Goal: Obtain resource: Download file/media

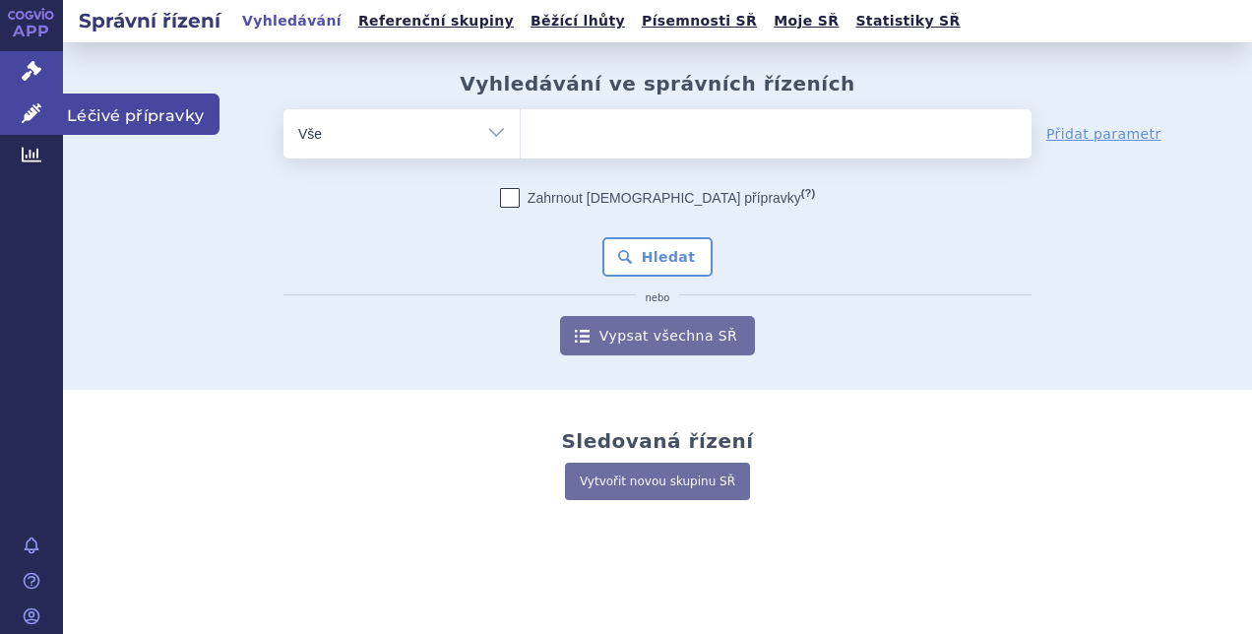
click at [39, 114] on icon at bounding box center [32, 113] width 20 height 20
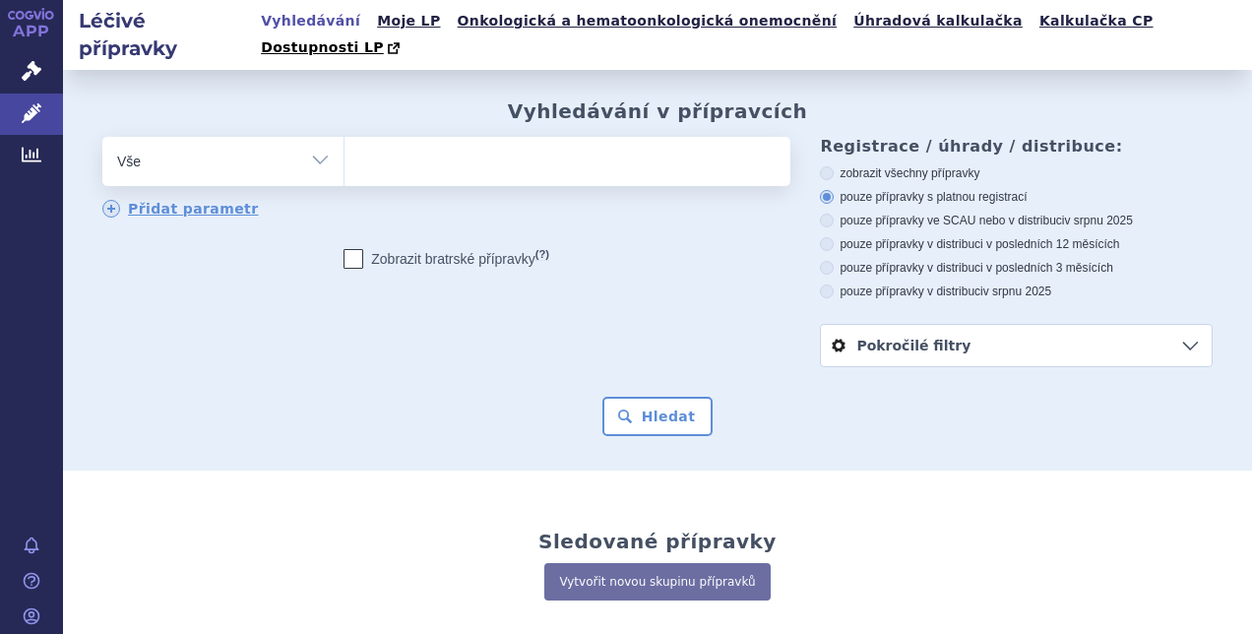
scroll to position [79, 0]
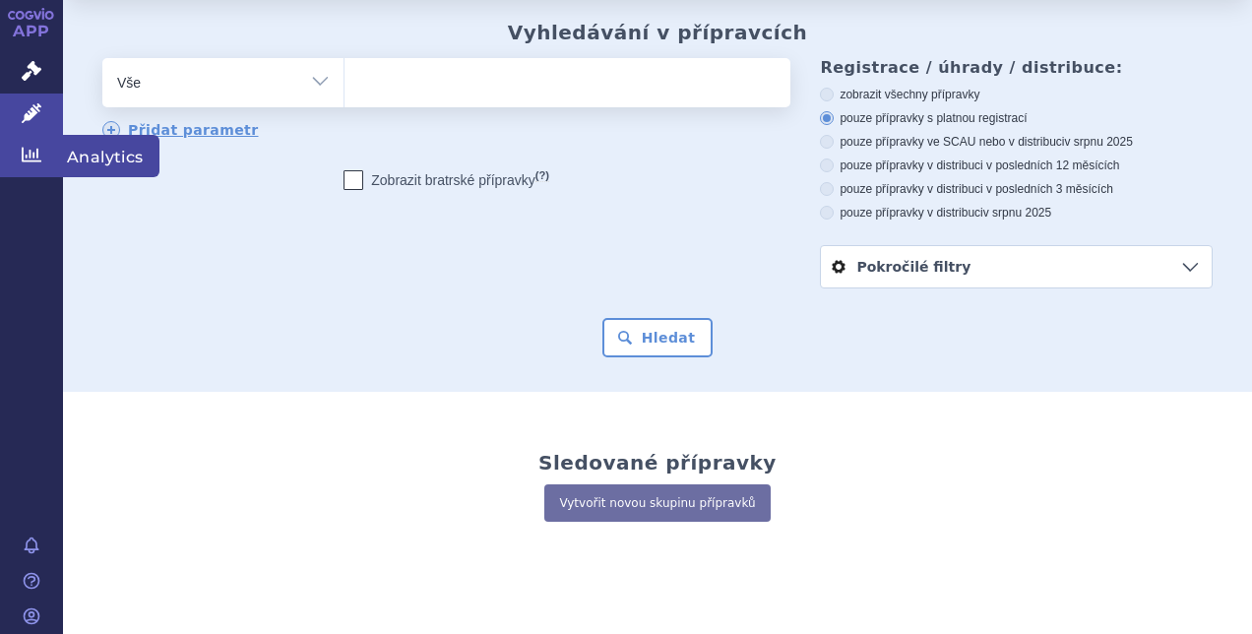
click at [29, 154] on icon at bounding box center [32, 155] width 20 height 20
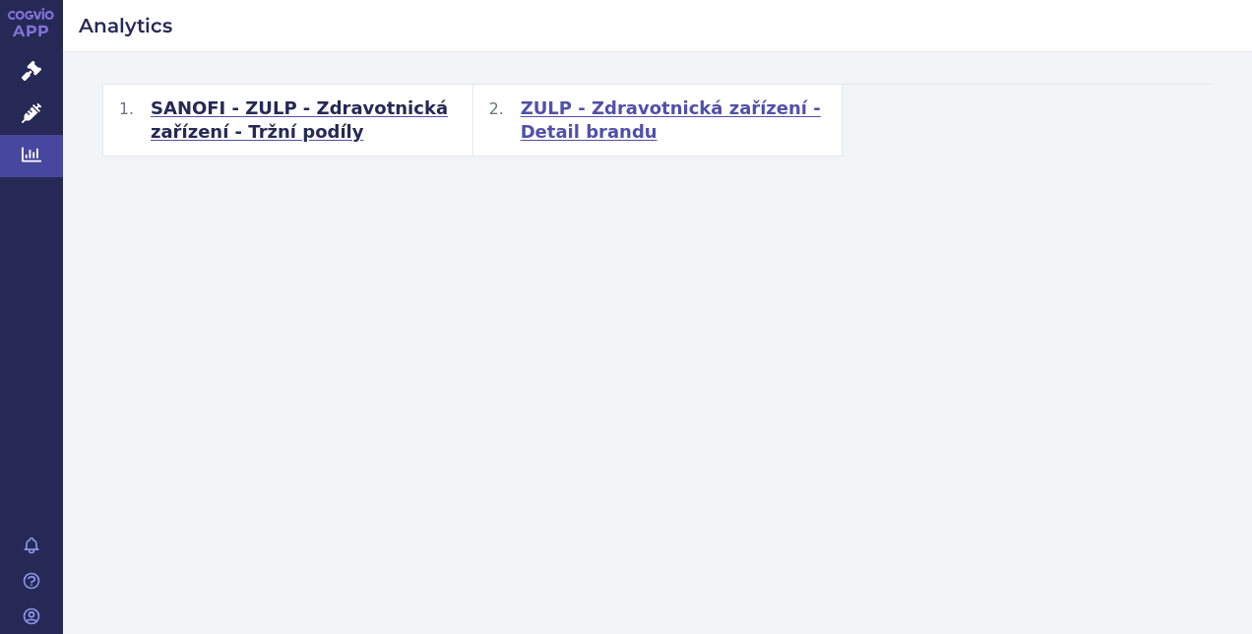
click at [642, 106] on span "ZULP - Zdravotnická zařízení - Detail brandu" at bounding box center [674, 119] width 306 height 47
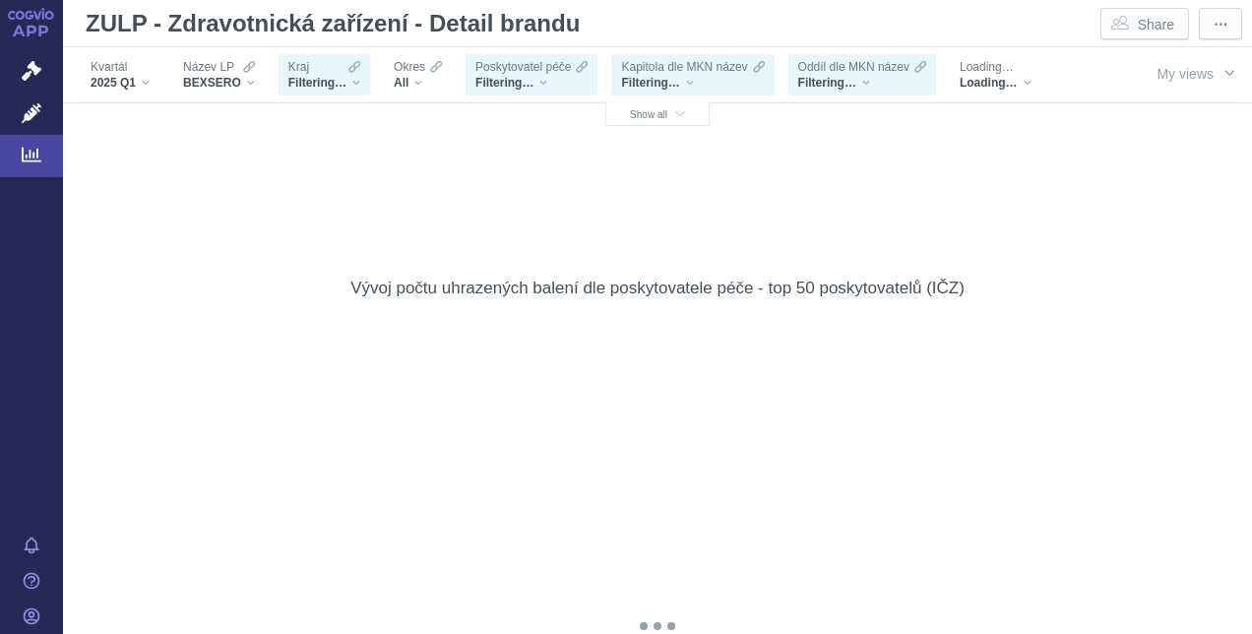
scroll to position [985, 0]
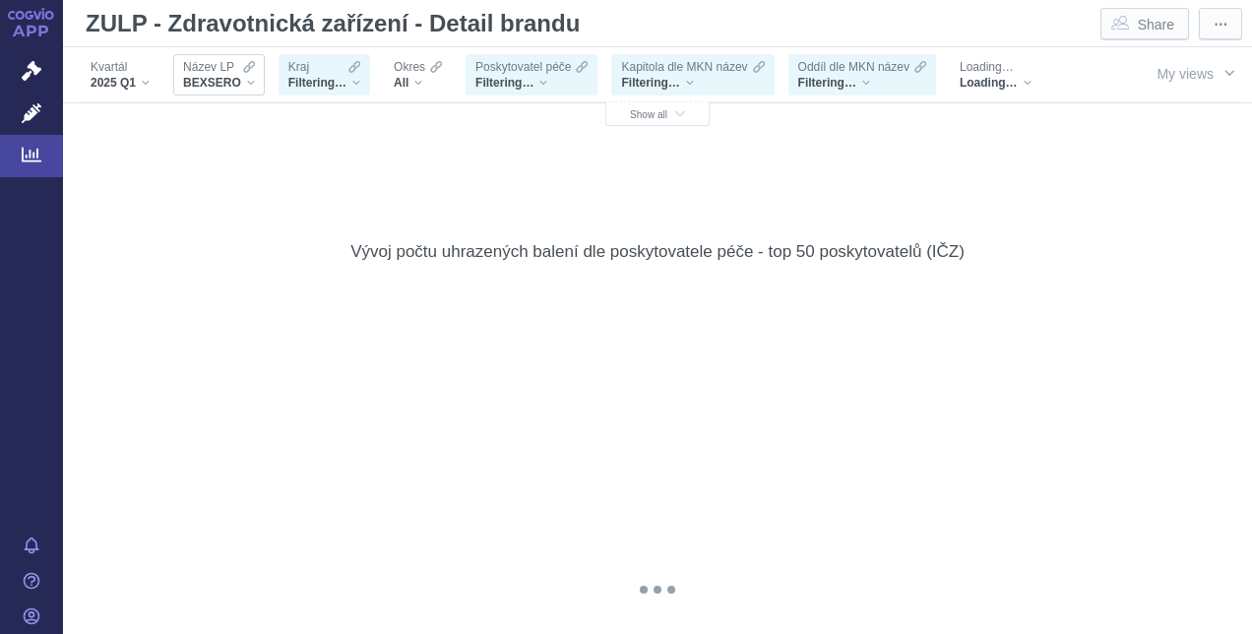
click at [213, 71] on span "Název LP" at bounding box center [208, 67] width 51 height 16
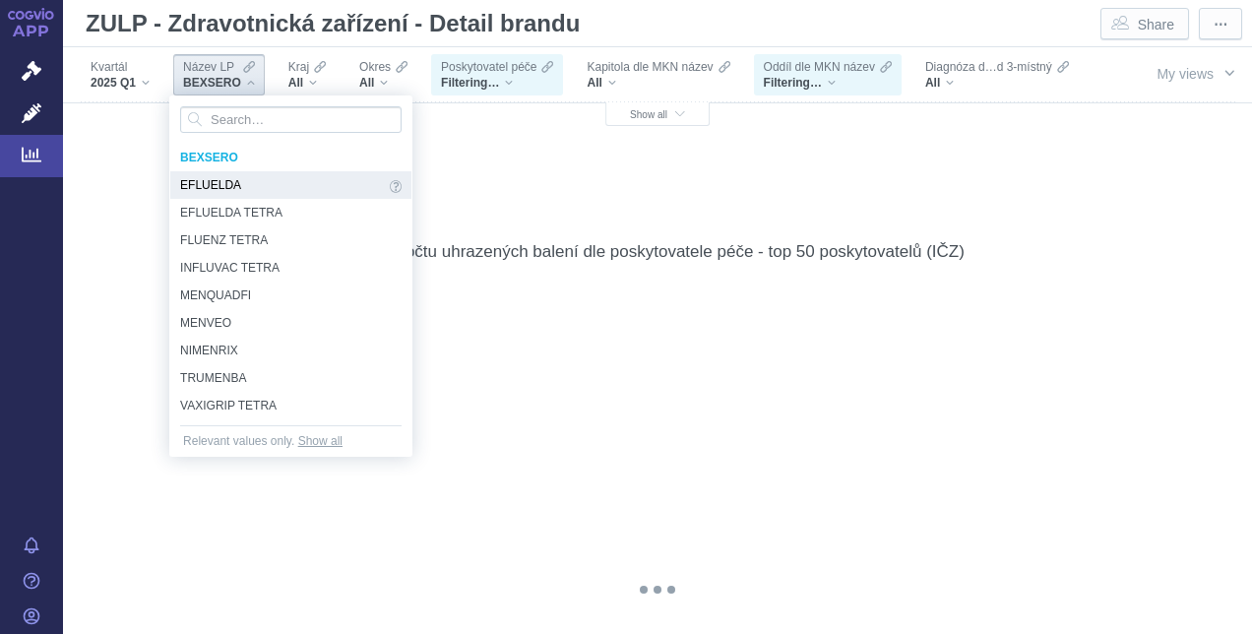
click at [232, 184] on span "EFLUELDA" at bounding box center [282, 185] width 205 height 22
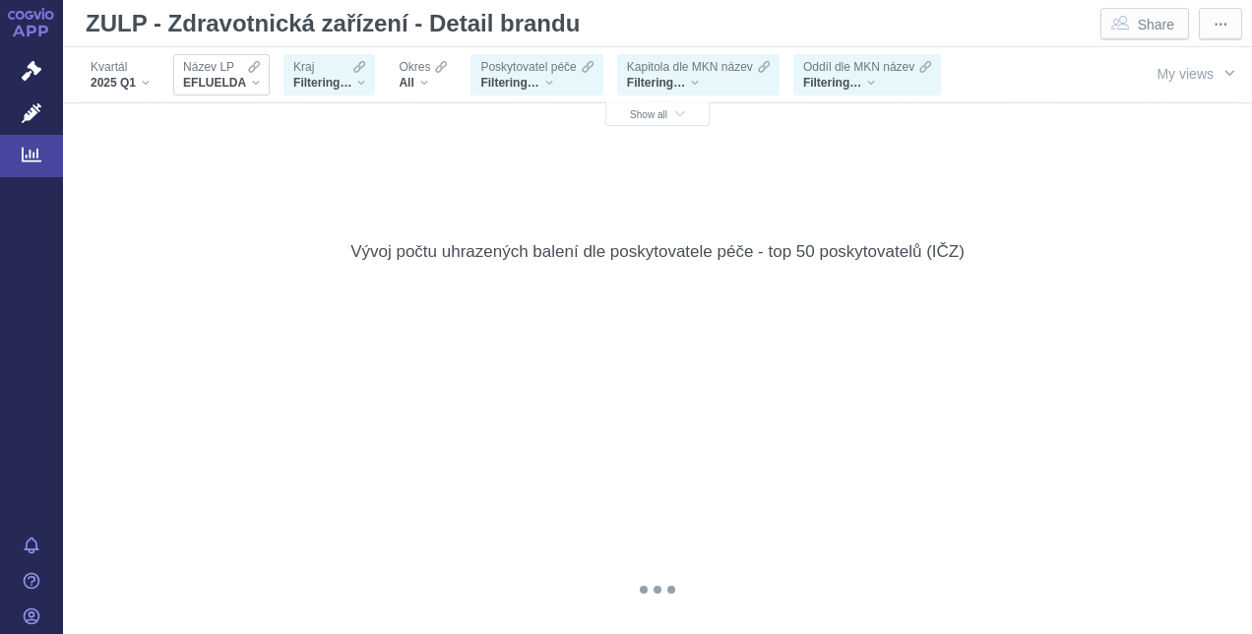
click at [252, 84] on div "EFLUELDA" at bounding box center [221, 83] width 77 height 16
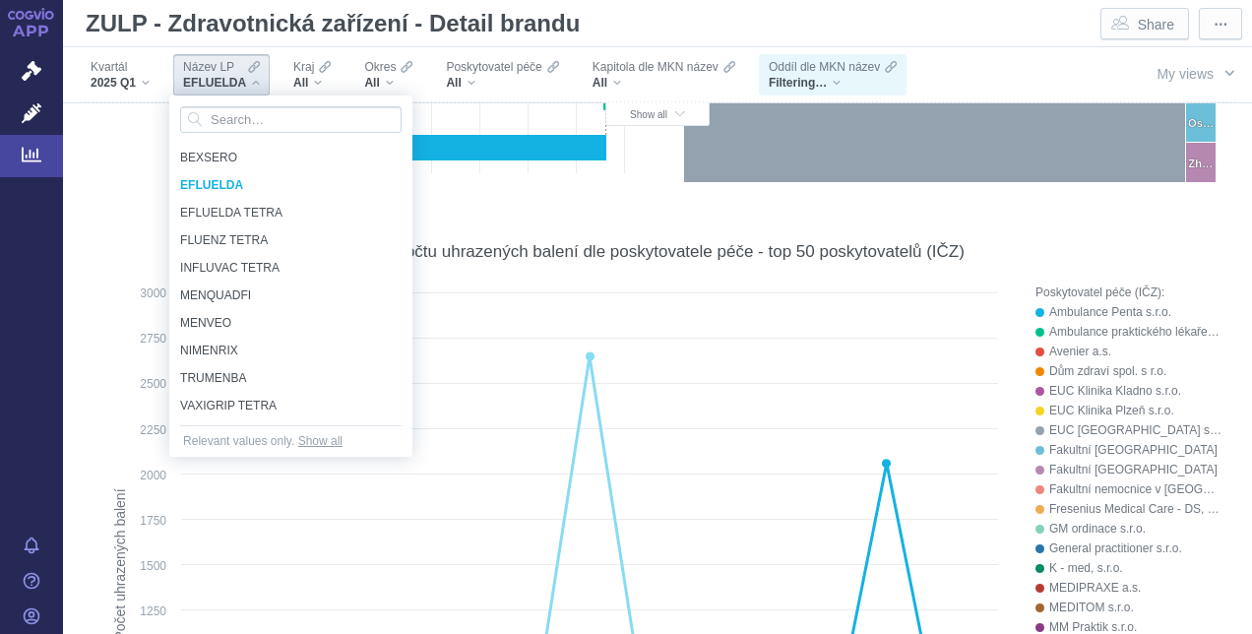
click at [935, 77] on div "Kvartál 2025 Q1 Název LP EFLUELDA Kraj All Okres All Poskytovatel péče All Kapi…" at bounding box center [584, 102] width 1012 height 110
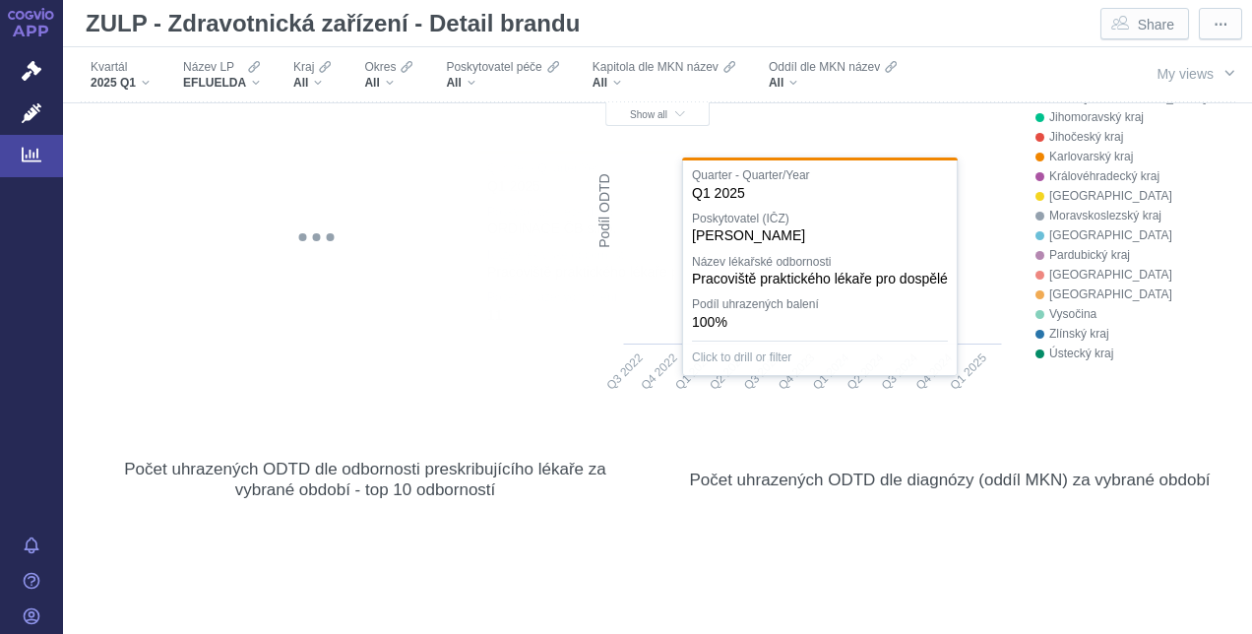
scroll to position [7000, 0]
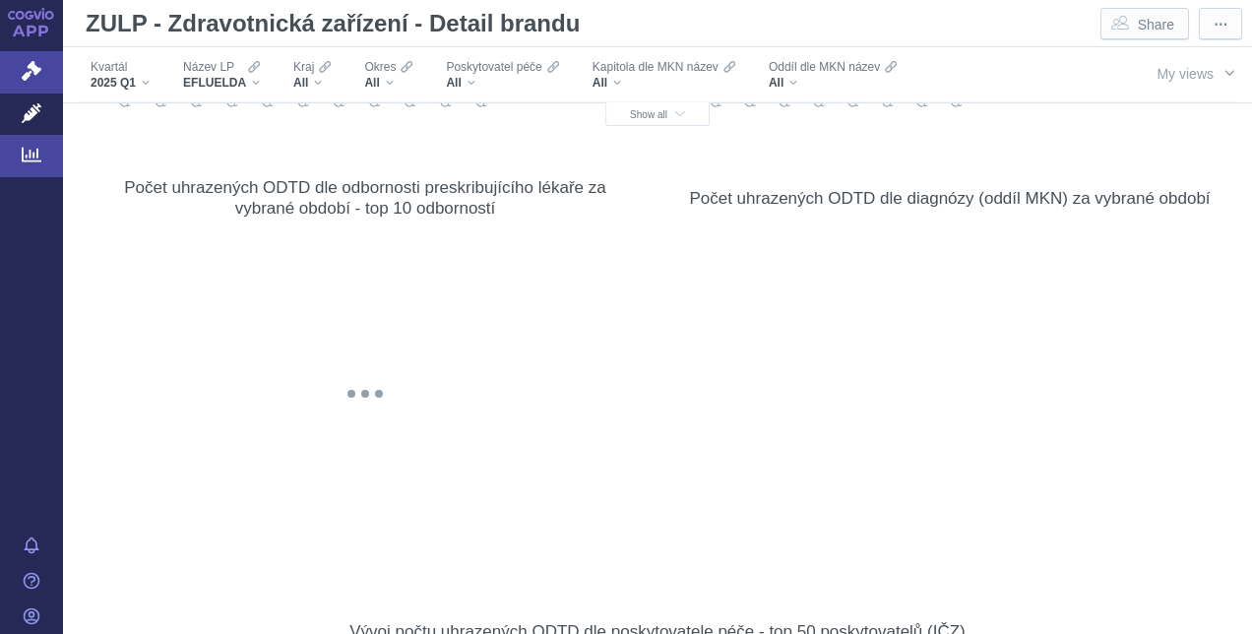
click at [44, 108] on link "Léčivé přípravky" at bounding box center [31, 114] width 63 height 41
click at [38, 108] on icon at bounding box center [32, 113] width 20 height 20
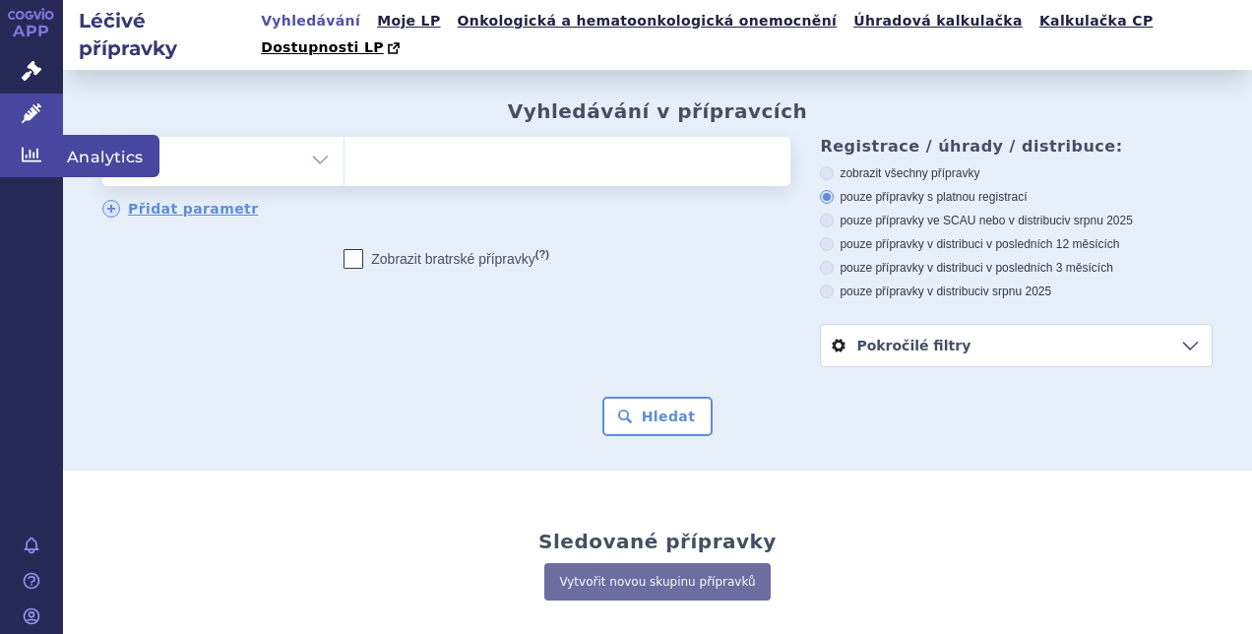
click at [33, 146] on icon at bounding box center [32, 155] width 20 height 20
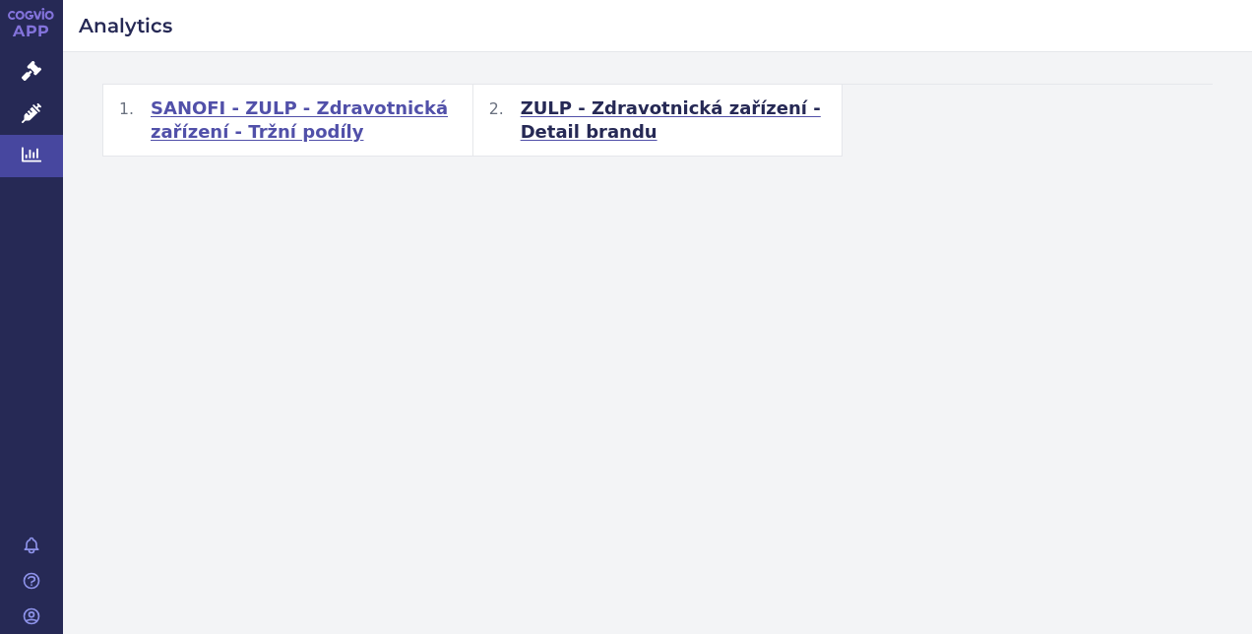
click at [266, 134] on span "SANOFI - ZULP - Zdravotnická zařízení - Tržní podíly" at bounding box center [304, 119] width 306 height 47
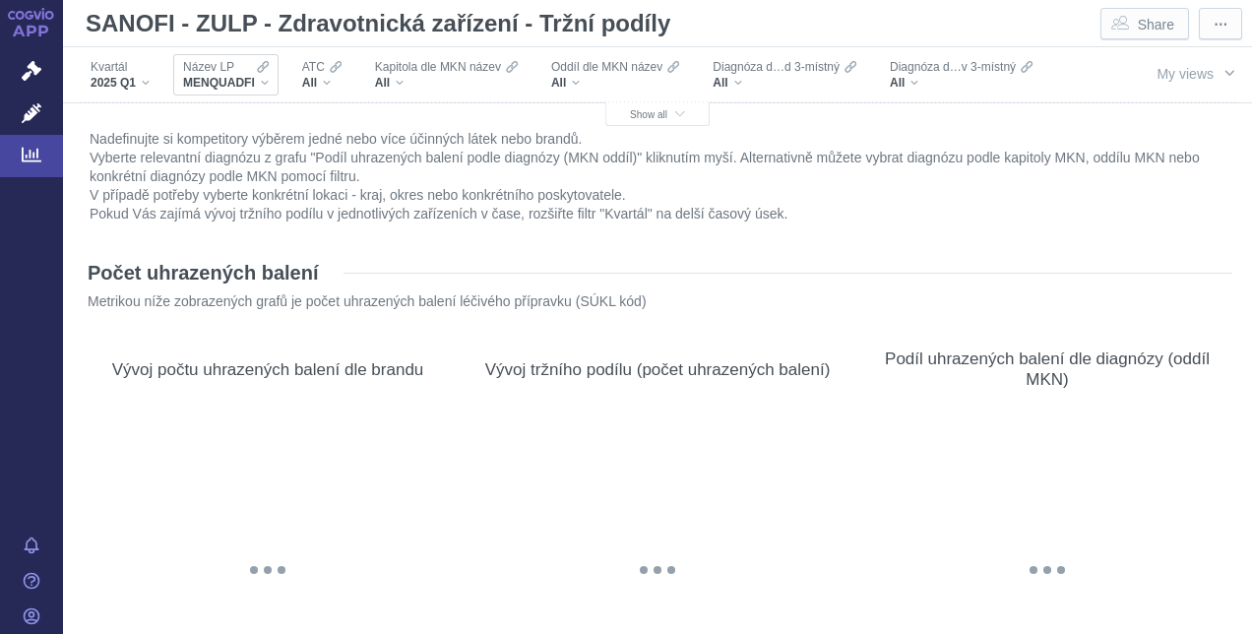
click at [236, 67] on div "Název LP" at bounding box center [226, 67] width 86 height 16
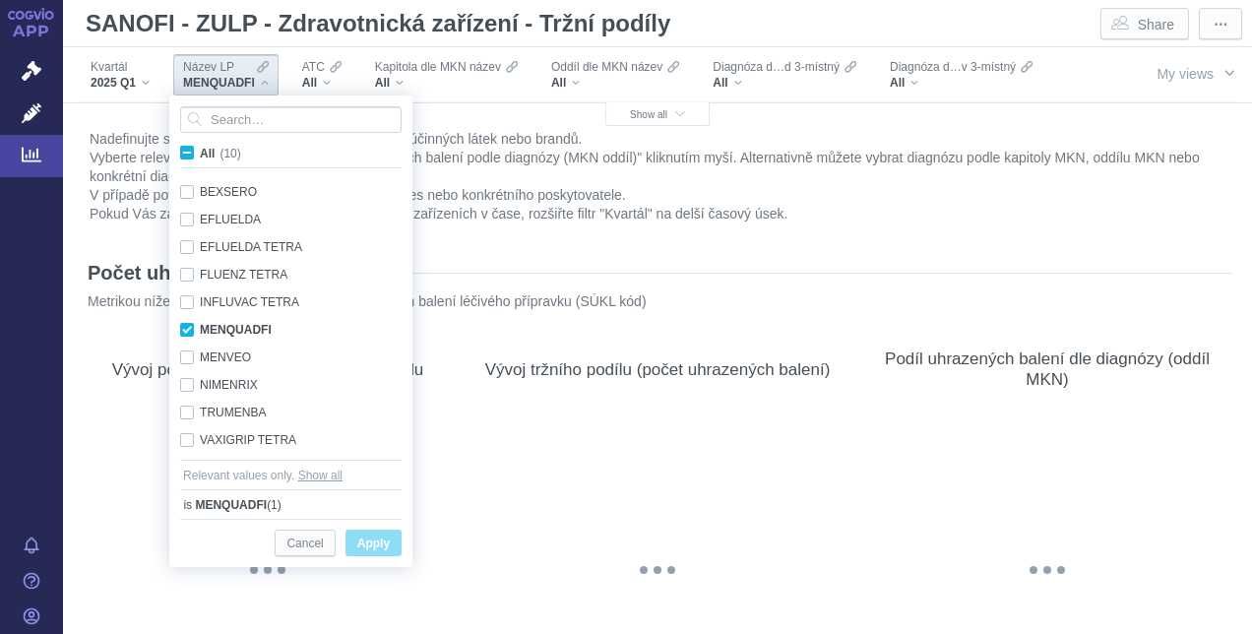
click at [200, 152] on span "All (10)" at bounding box center [220, 154] width 41 height 14
click at [200, 152] on input "All (10)" at bounding box center [206, 149] width 13 height 13
checkbox input "true"
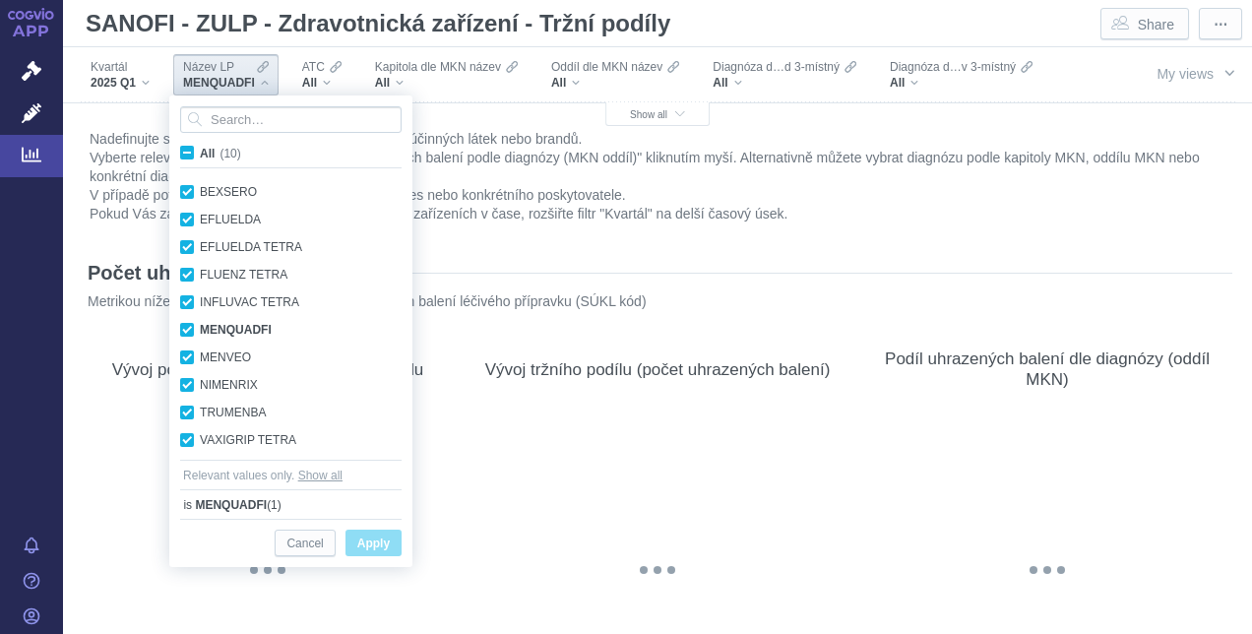
checkbox input "true"
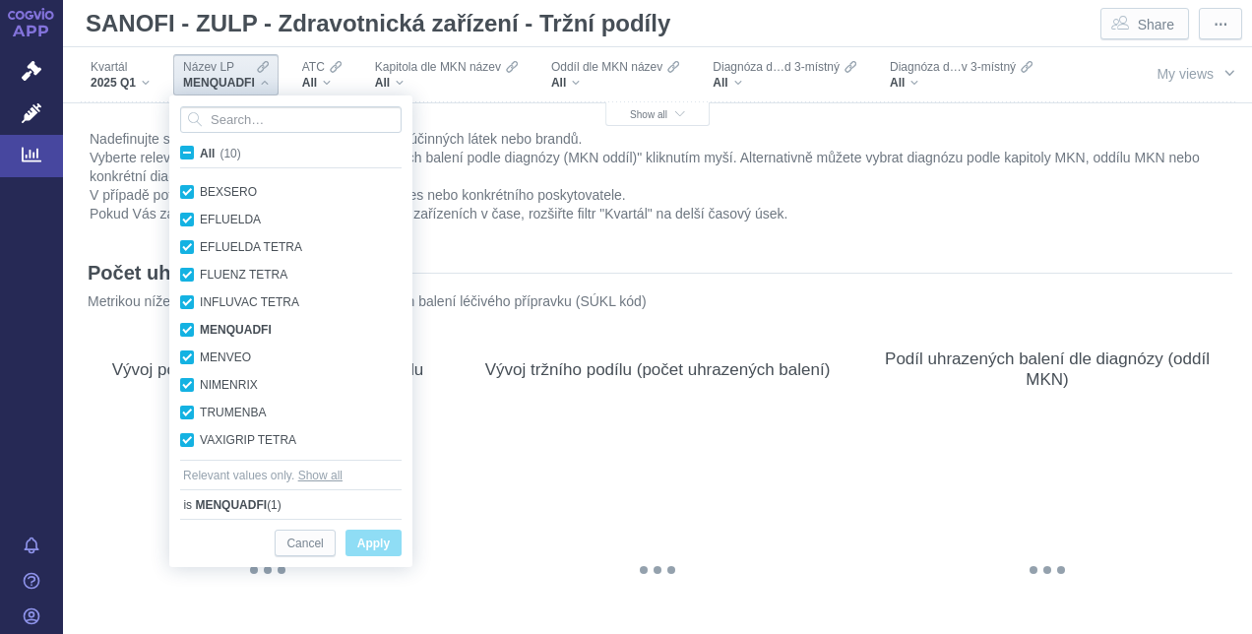
checkbox input "true"
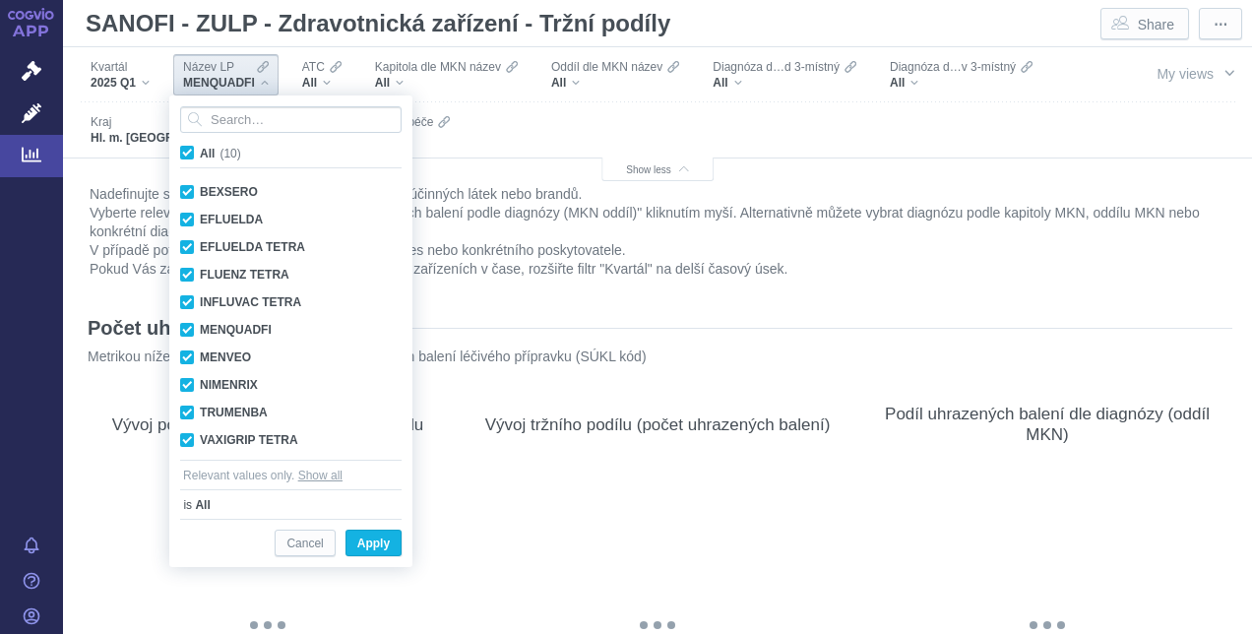
click at [200, 152] on span "All (10)" at bounding box center [220, 154] width 41 height 14
click at [200, 152] on input "All (10)" at bounding box center [206, 149] width 13 height 13
checkbox input "false"
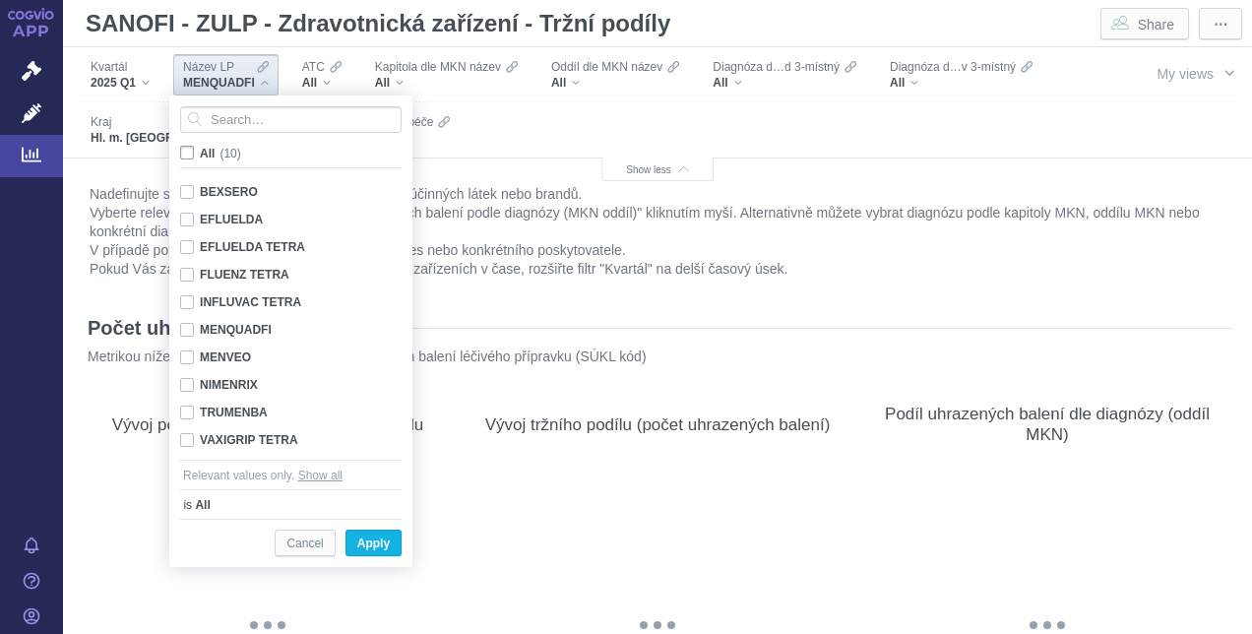
checkbox input "false"
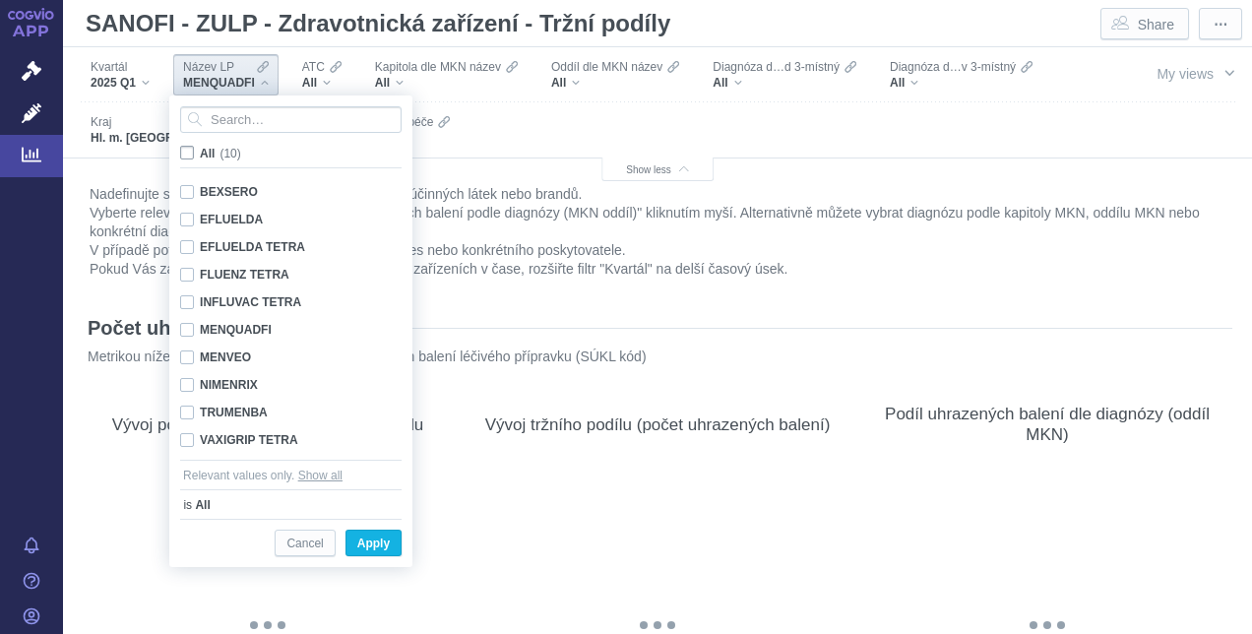
checkbox input "false"
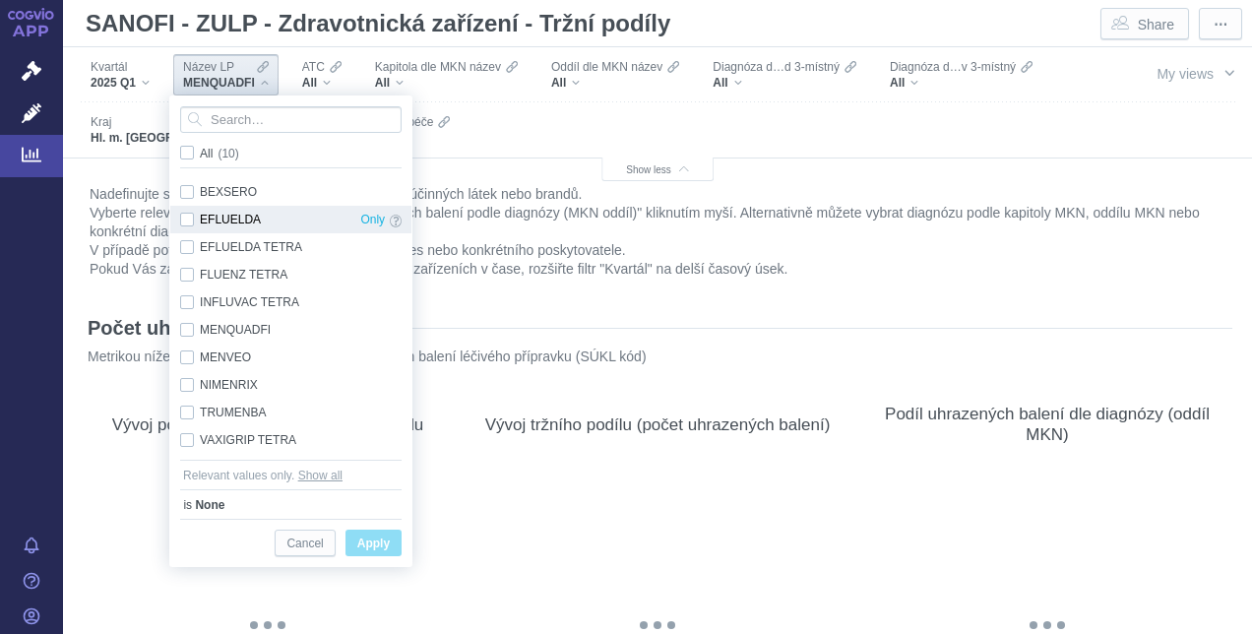
click at [186, 222] on div "EFLUELDA Only" at bounding box center [290, 220] width 241 height 28
checkbox input "true"
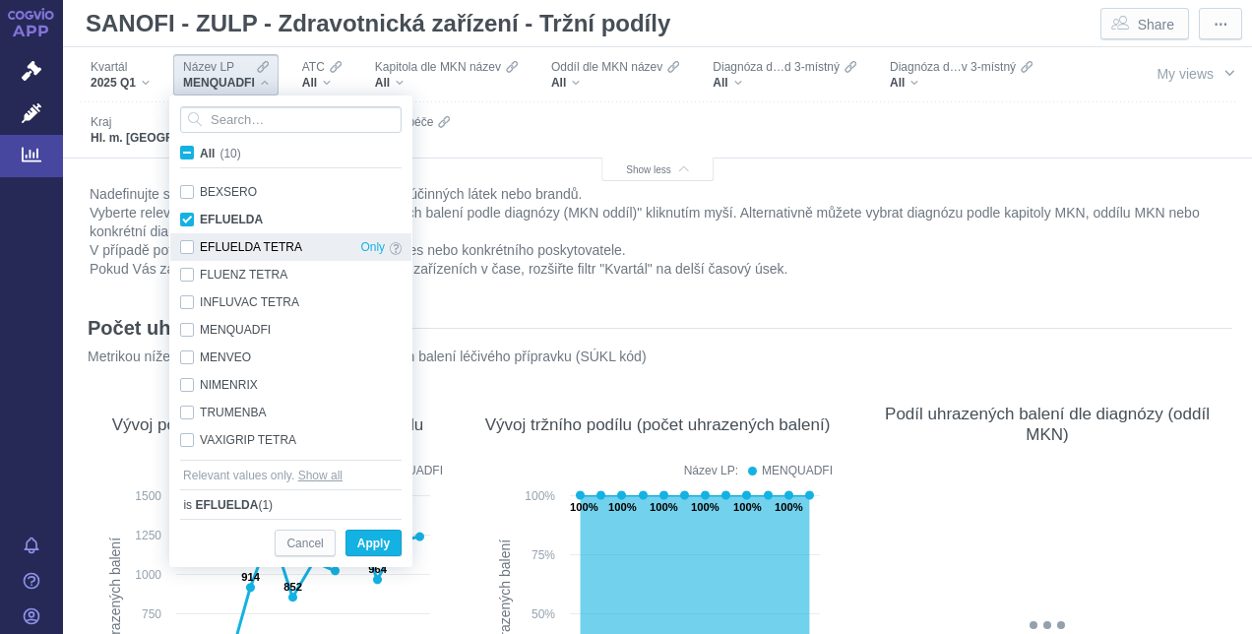
click at [187, 241] on div "EFLUELDA TETRA Only" at bounding box center [290, 247] width 241 height 28
checkbox input "true"
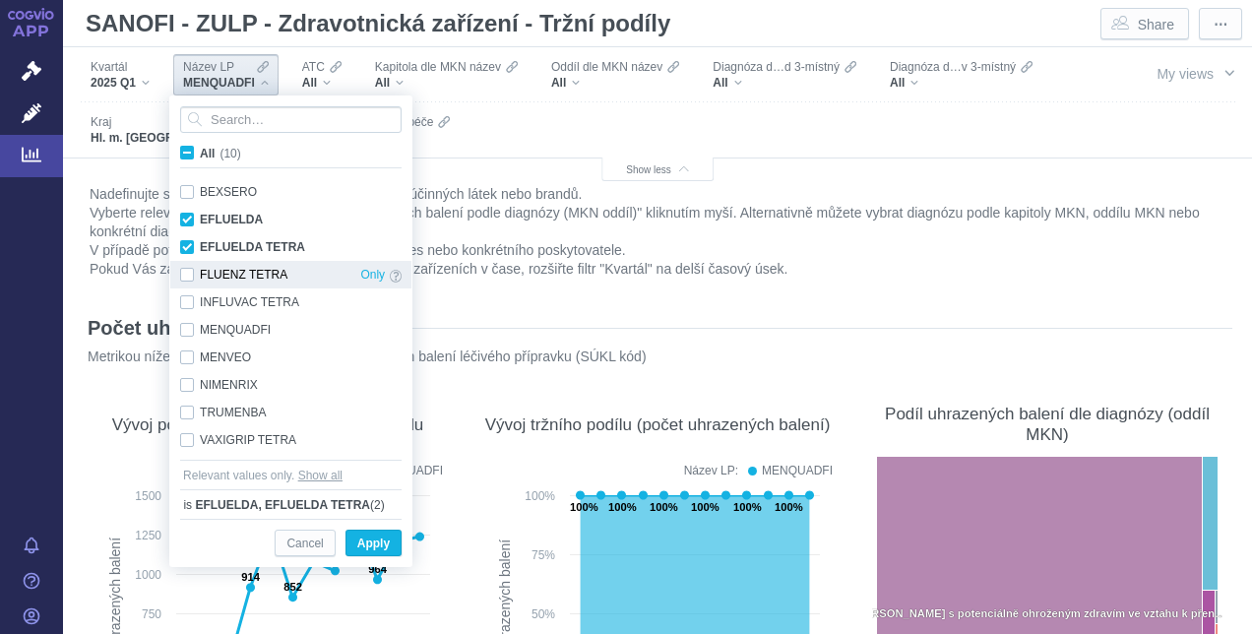
click at [189, 276] on div "FLUENZ TETRA Only" at bounding box center [290, 275] width 241 height 28
checkbox input "true"
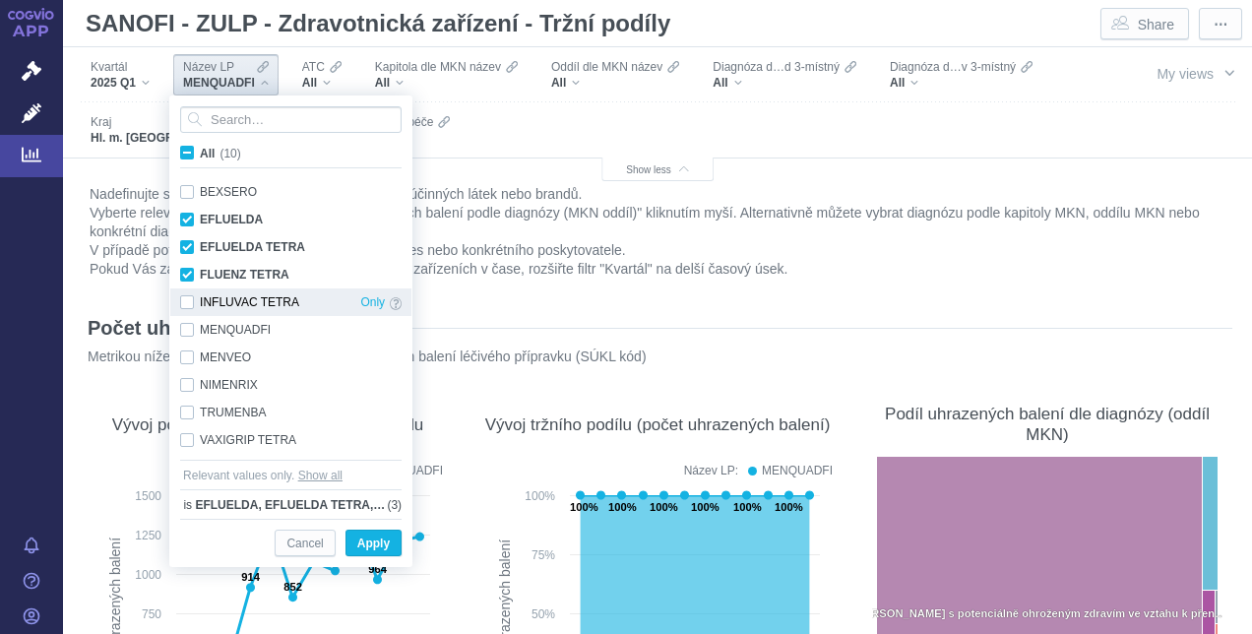
click at [189, 295] on div "INFLUVAC TETRA Only" at bounding box center [290, 302] width 241 height 28
checkbox input "true"
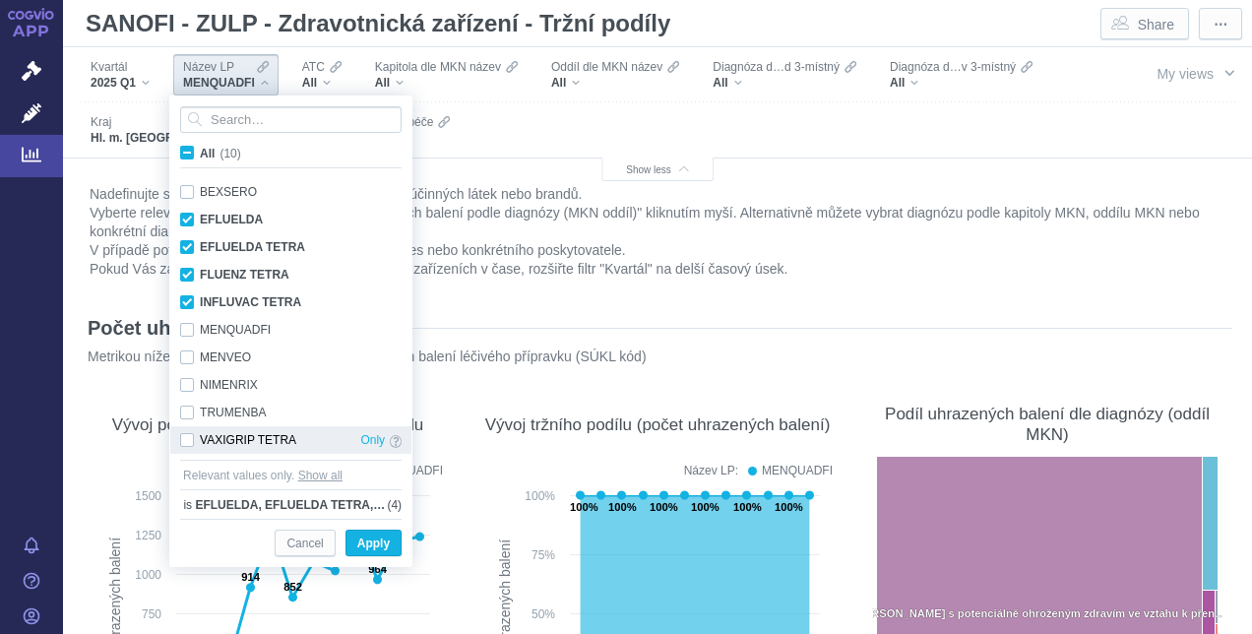
click at [192, 437] on div "VAXIGRIP TETRA Only" at bounding box center [290, 440] width 241 height 28
checkbox input "true"
click at [378, 541] on span "Apply" at bounding box center [373, 544] width 32 height 25
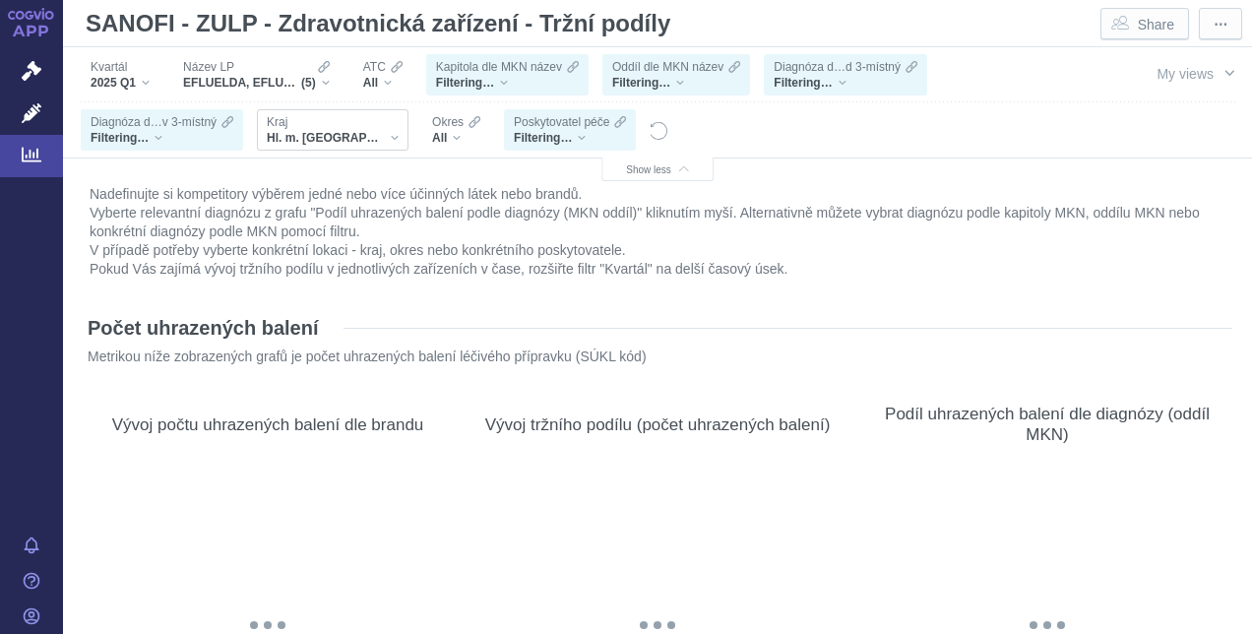
click at [346, 136] on div "Hl. m. Praha" at bounding box center [333, 138] width 132 height 16
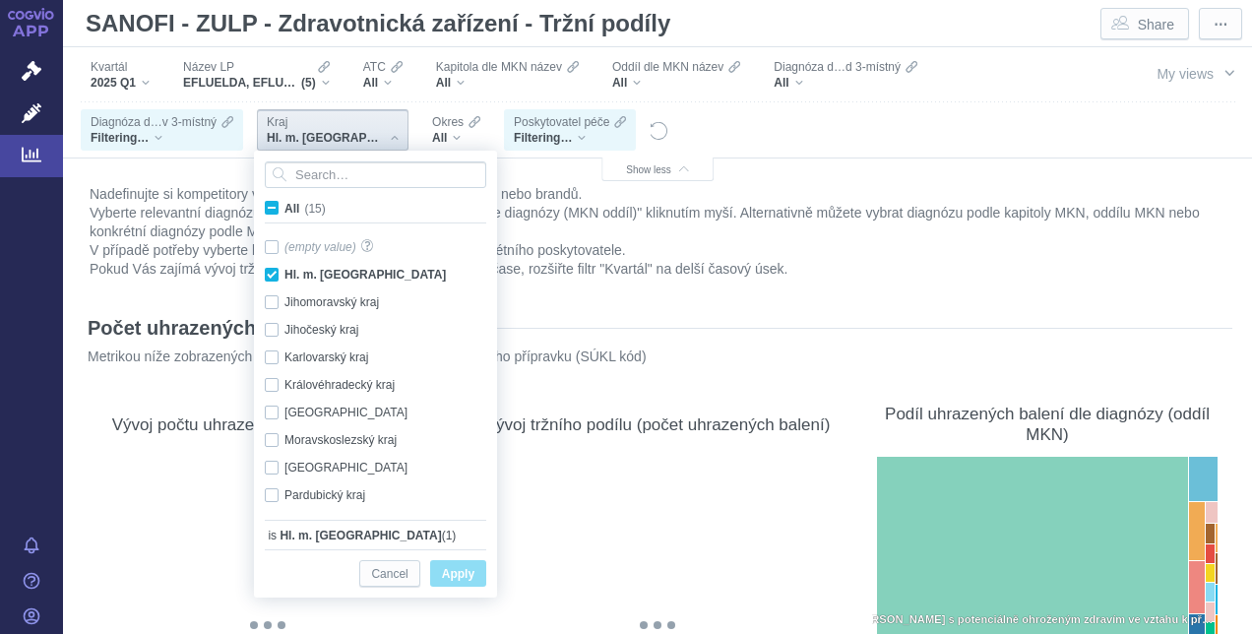
click at [285, 207] on span "All (15)" at bounding box center [305, 209] width 41 height 14
click at [285, 207] on input "All (15)" at bounding box center [291, 204] width 13 height 13
checkbox input "true"
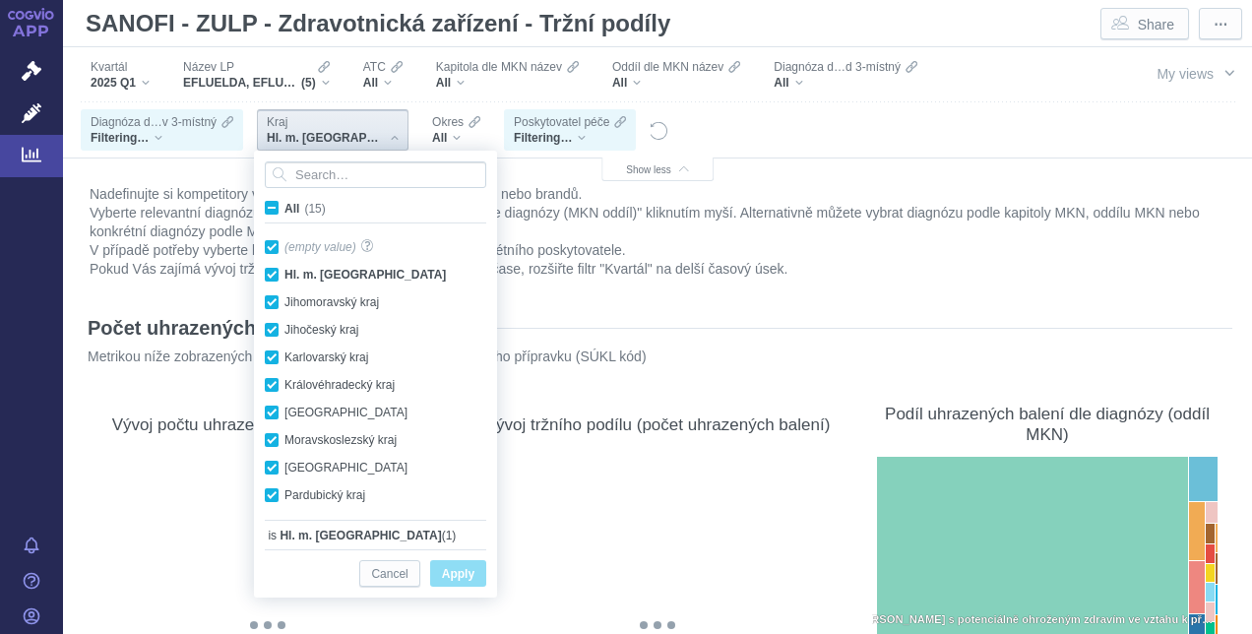
checkbox input "true"
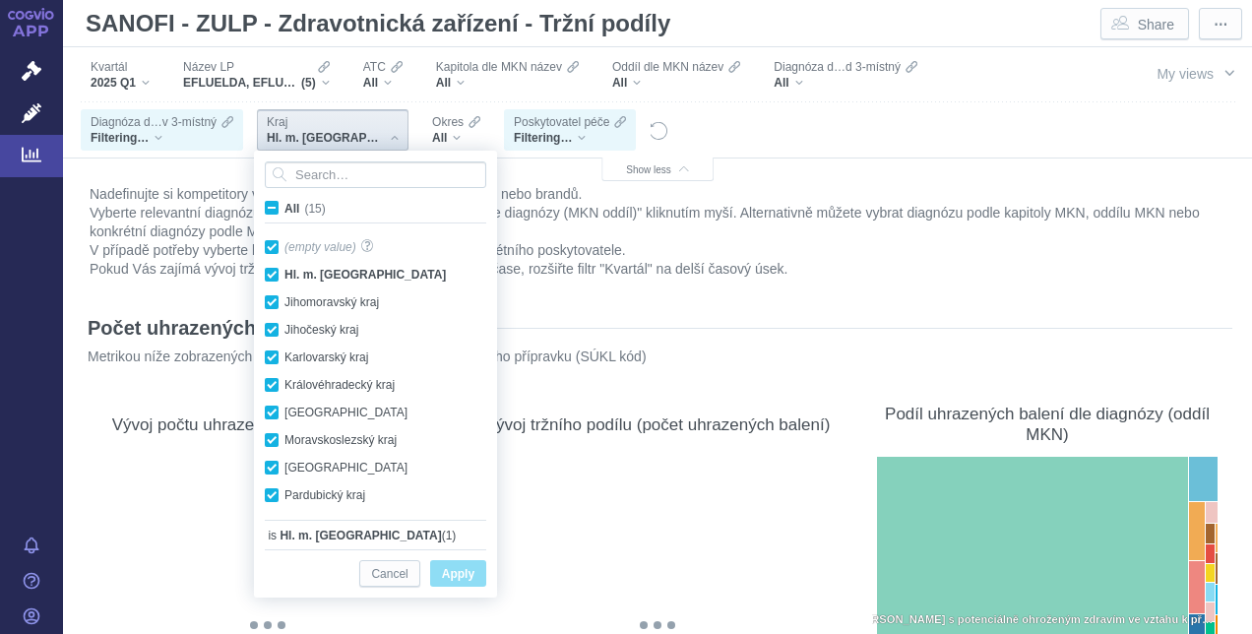
checkbox input "true"
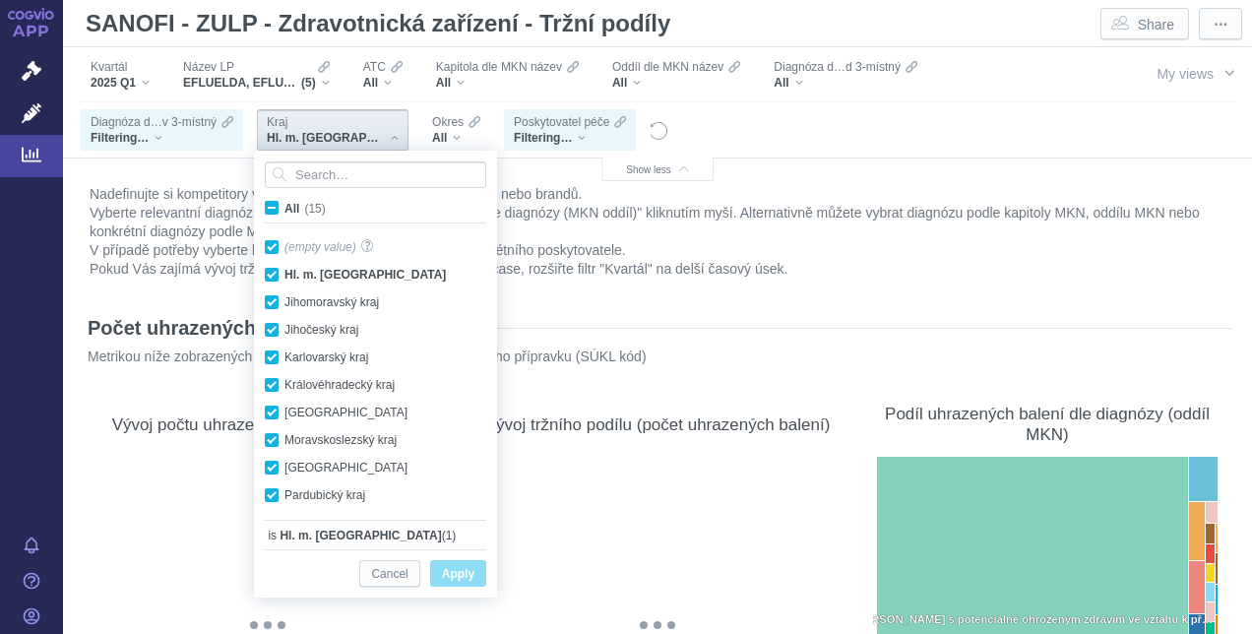
checkbox input "true"
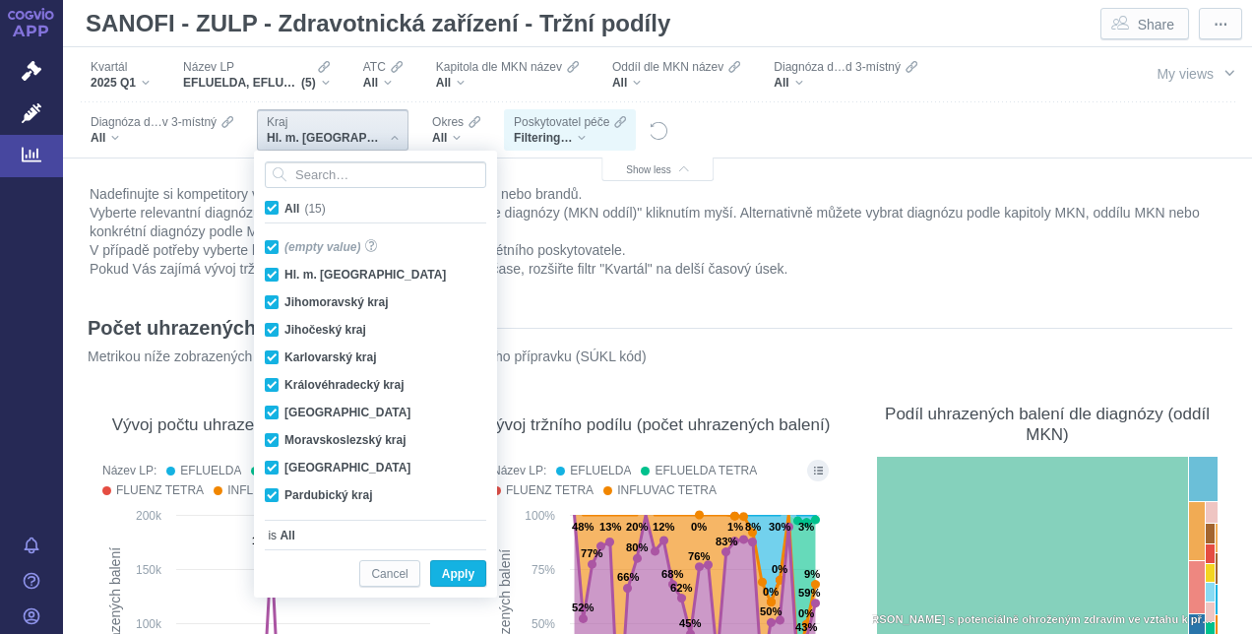
click at [285, 205] on span "All (15)" at bounding box center [305, 209] width 41 height 14
click at [285, 205] on input "All (15)" at bounding box center [291, 204] width 13 height 13
checkbox input "false"
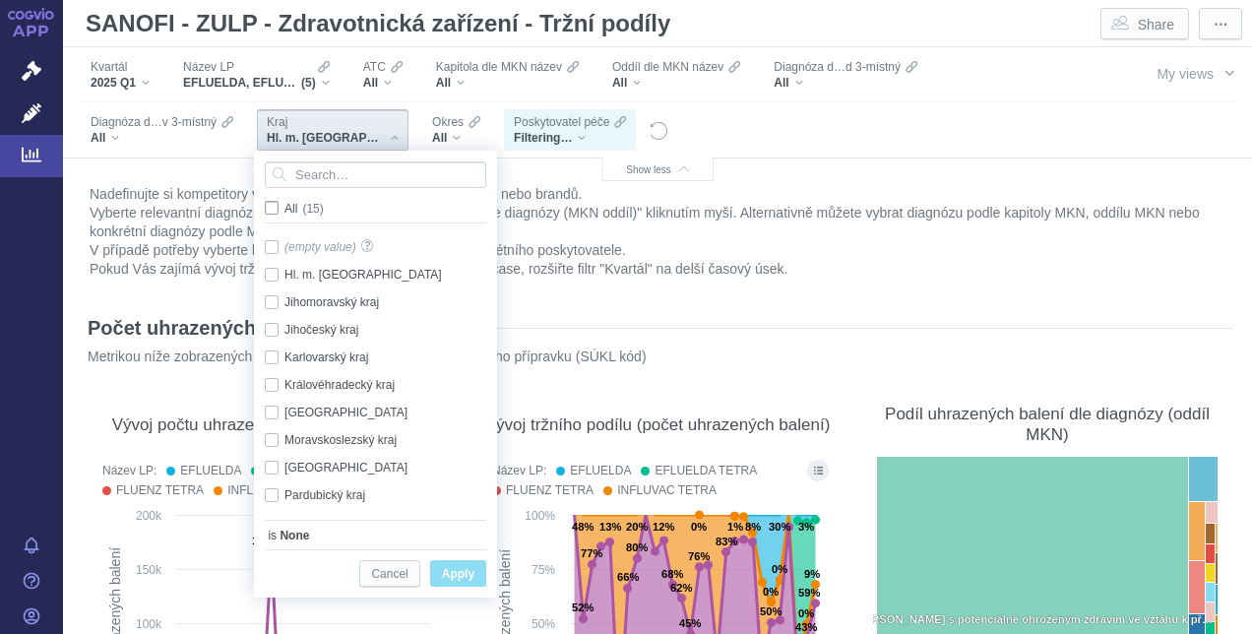
checkbox input "false"
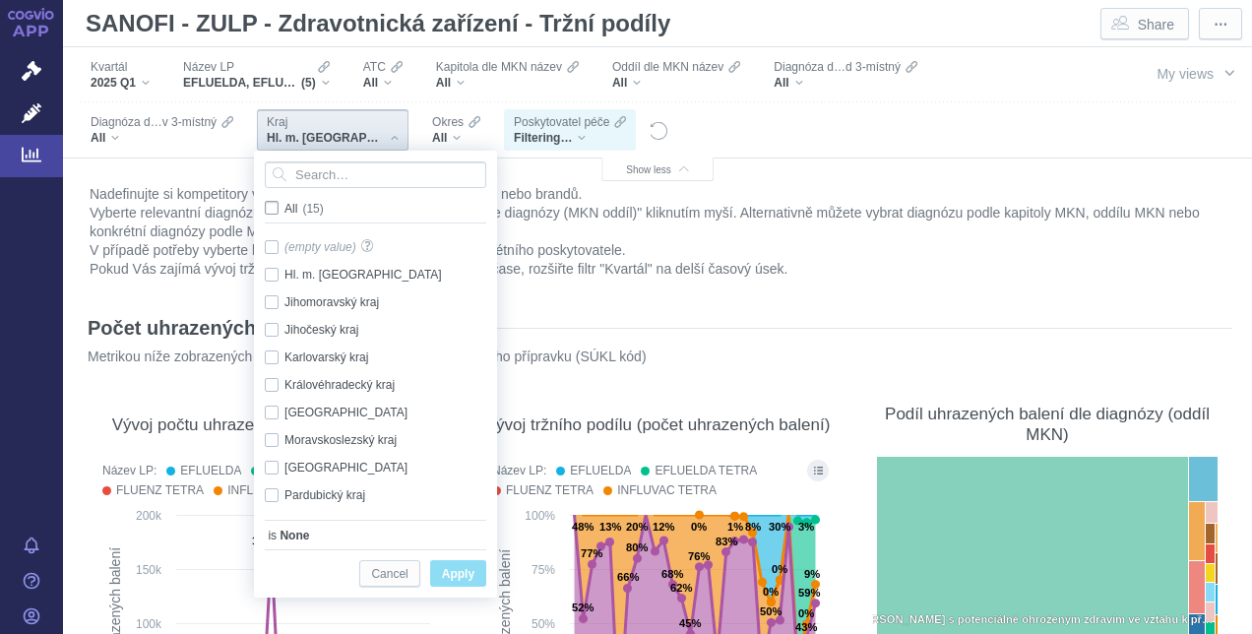
checkbox input "false"
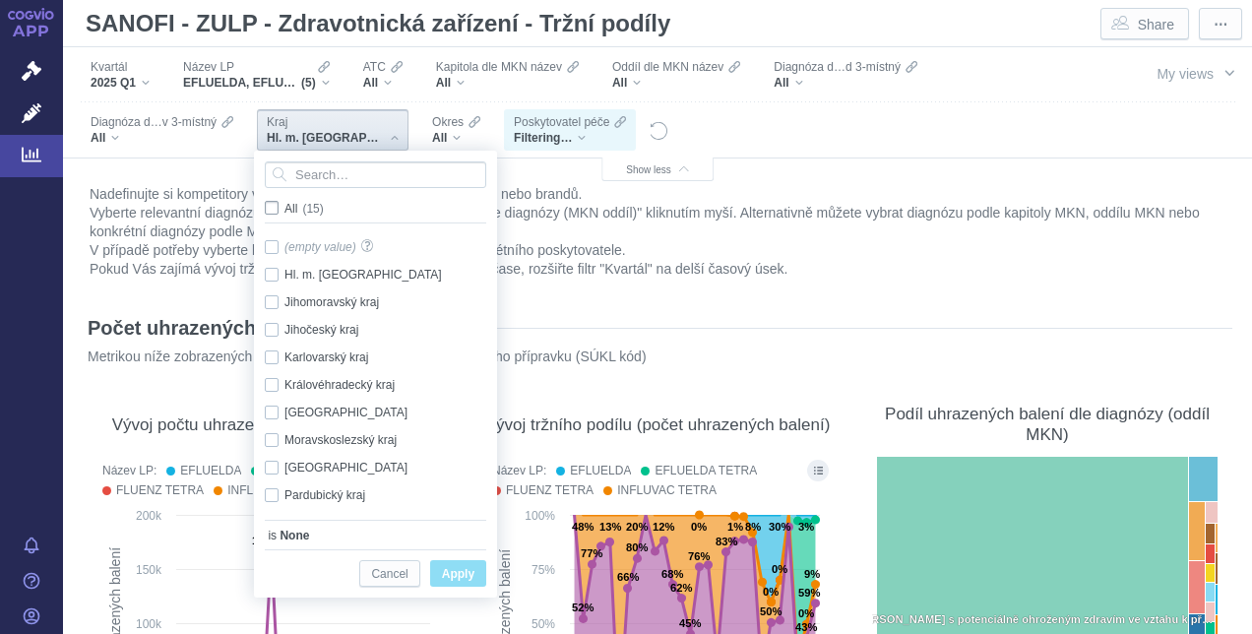
checkbox input "false"
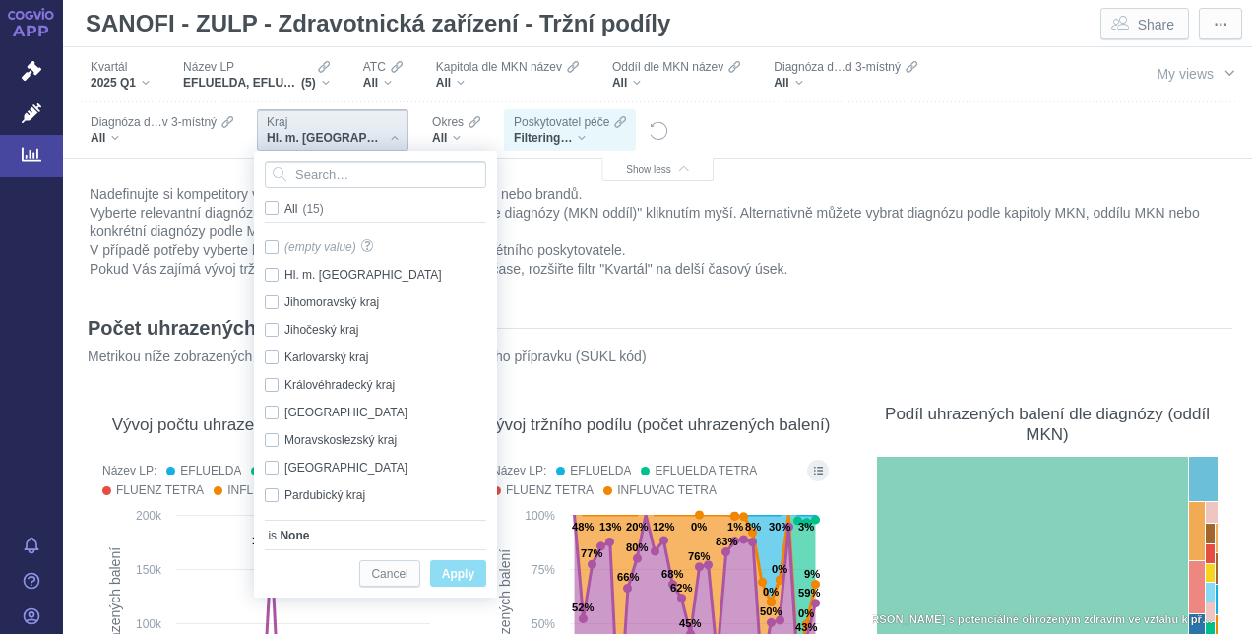
click at [440, 578] on button "Apply" at bounding box center [458, 573] width 56 height 27
click at [442, 577] on span "Apply" at bounding box center [458, 574] width 32 height 25
click at [285, 203] on span "All (15)" at bounding box center [304, 209] width 39 height 14
click at [285, 203] on input "All (15)" at bounding box center [291, 204] width 13 height 13
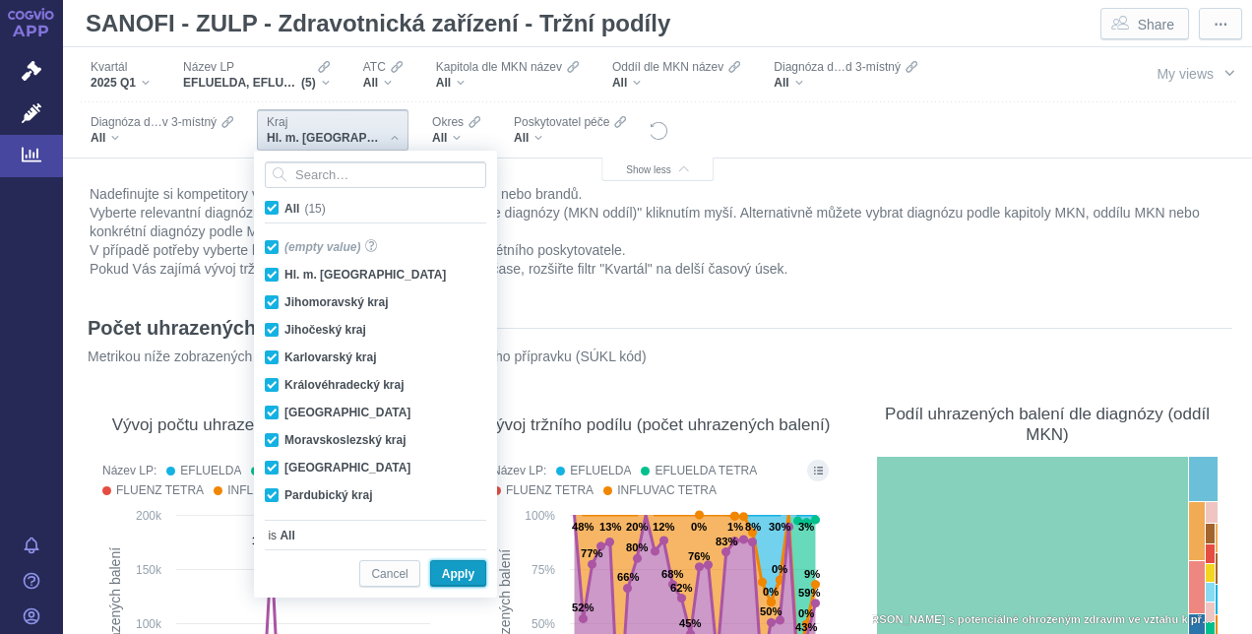
click at [459, 570] on span "Apply" at bounding box center [458, 574] width 32 height 25
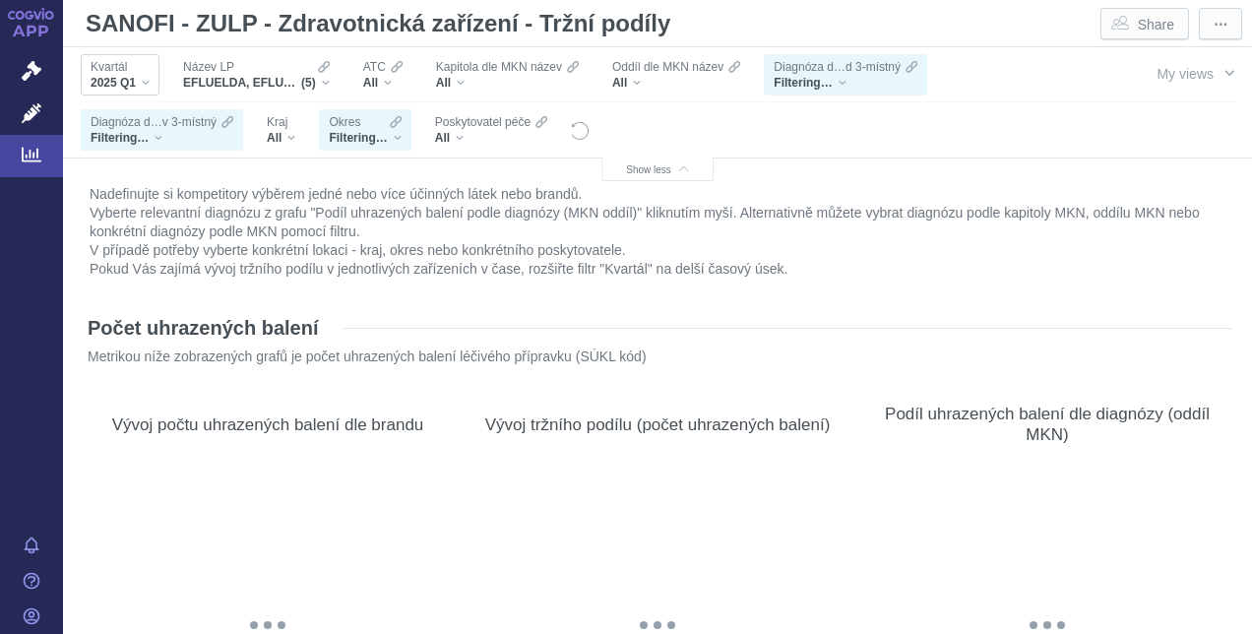
click at [124, 70] on span "Kvartál" at bounding box center [109, 67] width 36 height 16
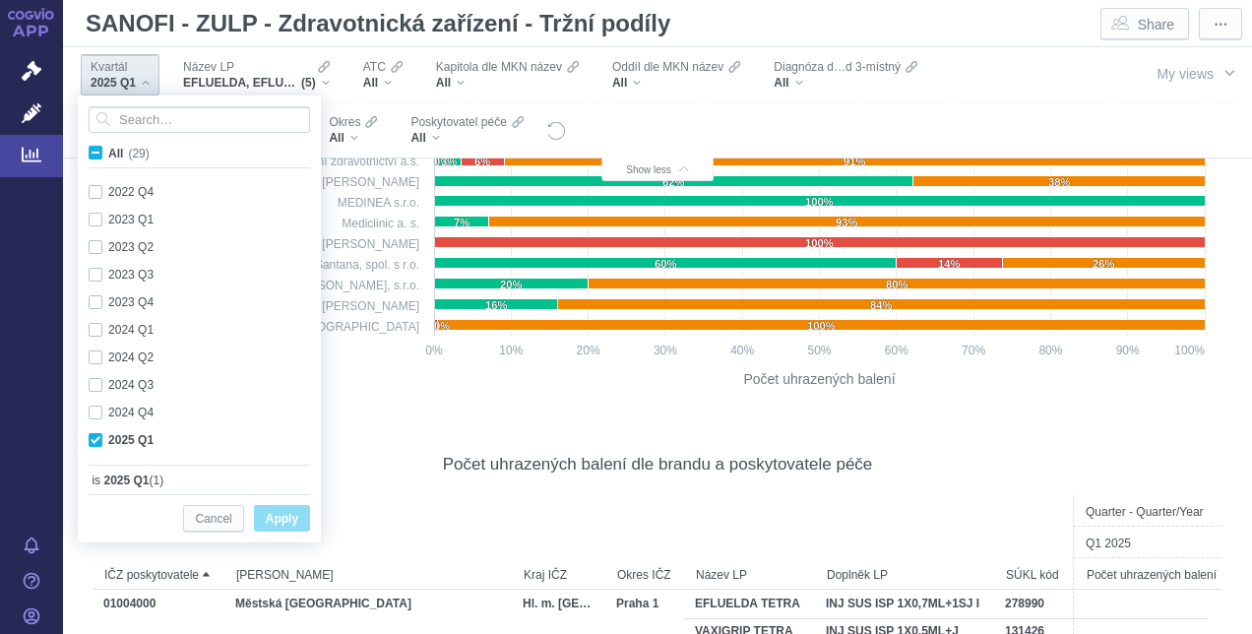
scroll to position [2461, 0]
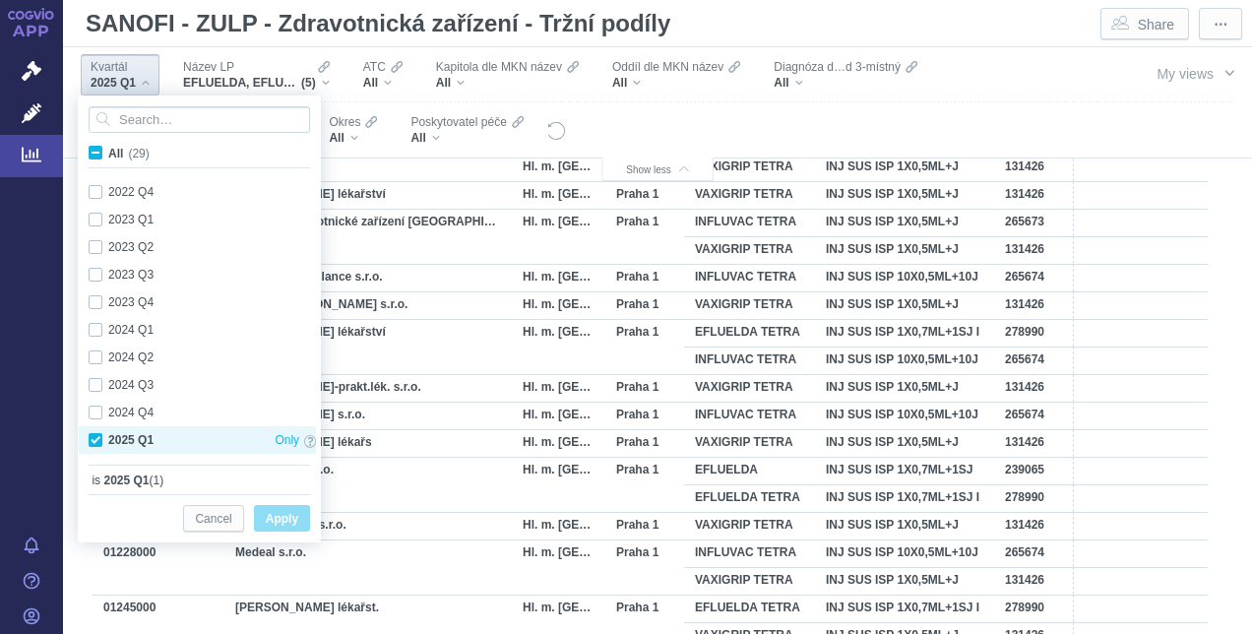
click at [97, 437] on div "2025 Q1 Only" at bounding box center [202, 440] width 247 height 28
checkbox input "false"
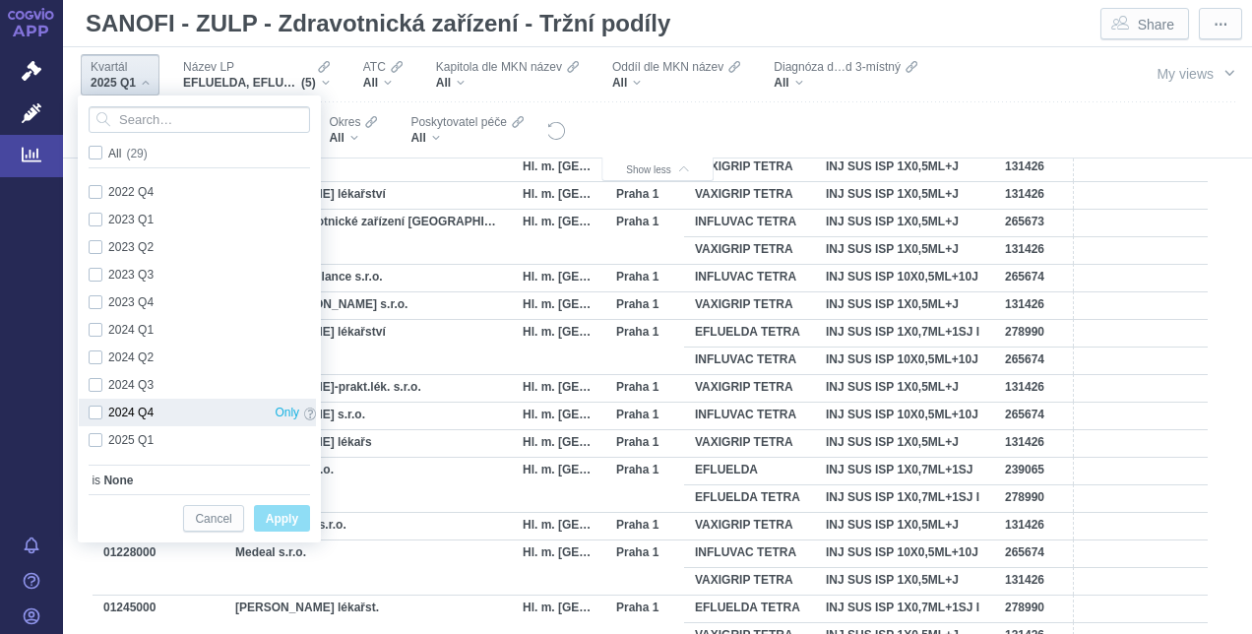
click at [96, 414] on div "2024 Q4 Only" at bounding box center [202, 413] width 247 height 28
checkbox input "true"
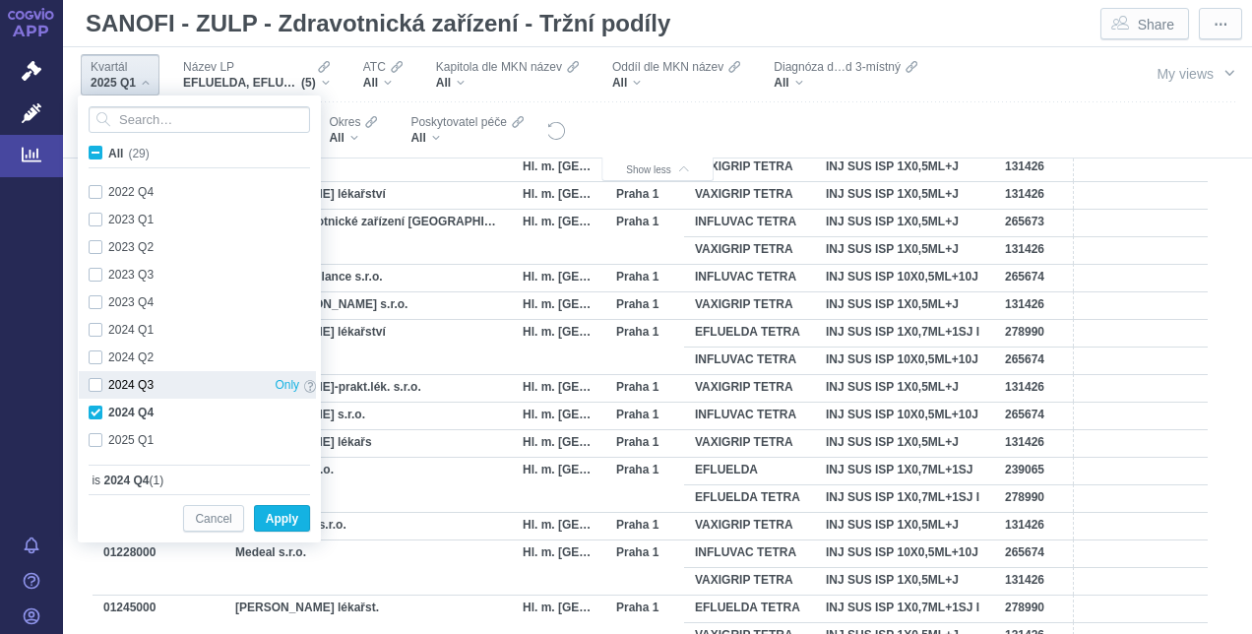
click at [97, 387] on div "2024 Q3 Only" at bounding box center [202, 385] width 247 height 28
checkbox input "true"
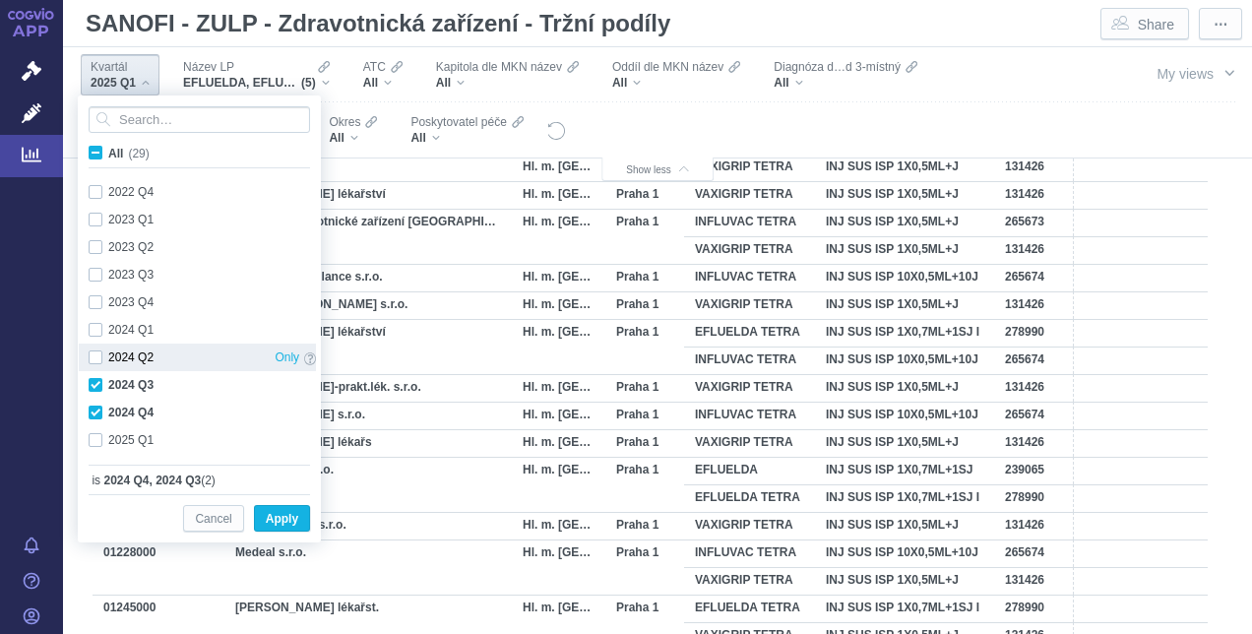
click at [98, 357] on div "2024 Q2 Only" at bounding box center [202, 358] width 247 height 28
checkbox input "true"
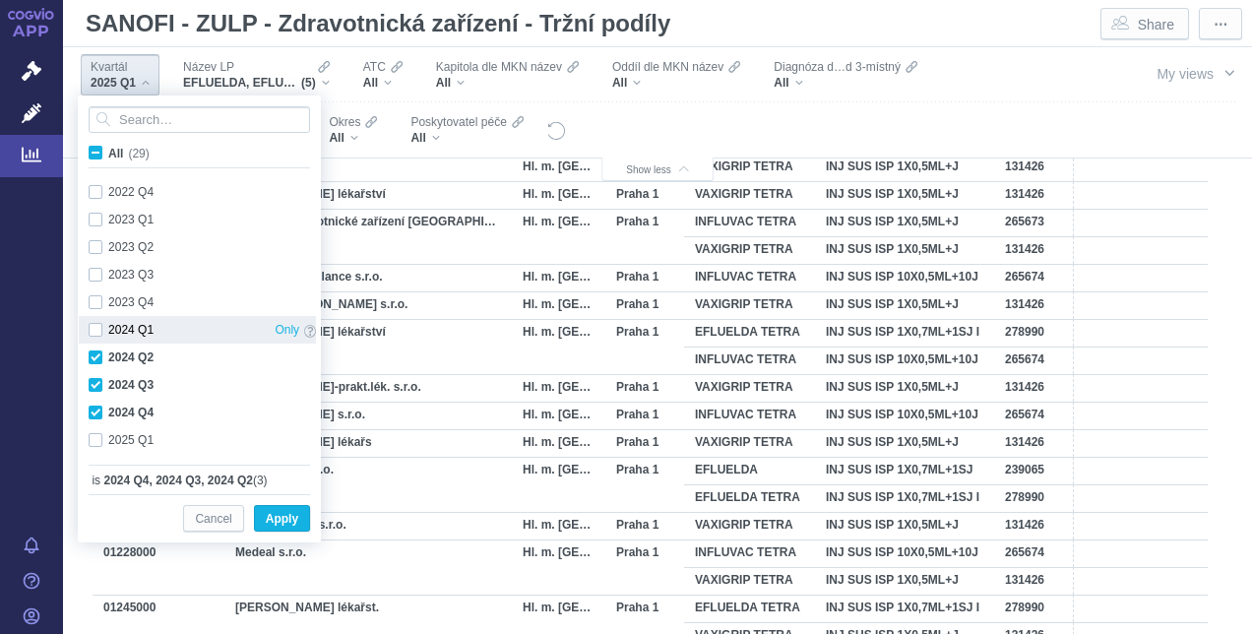
click at [91, 325] on div "2024 Q1 Only" at bounding box center [202, 330] width 247 height 28
checkbox input "true"
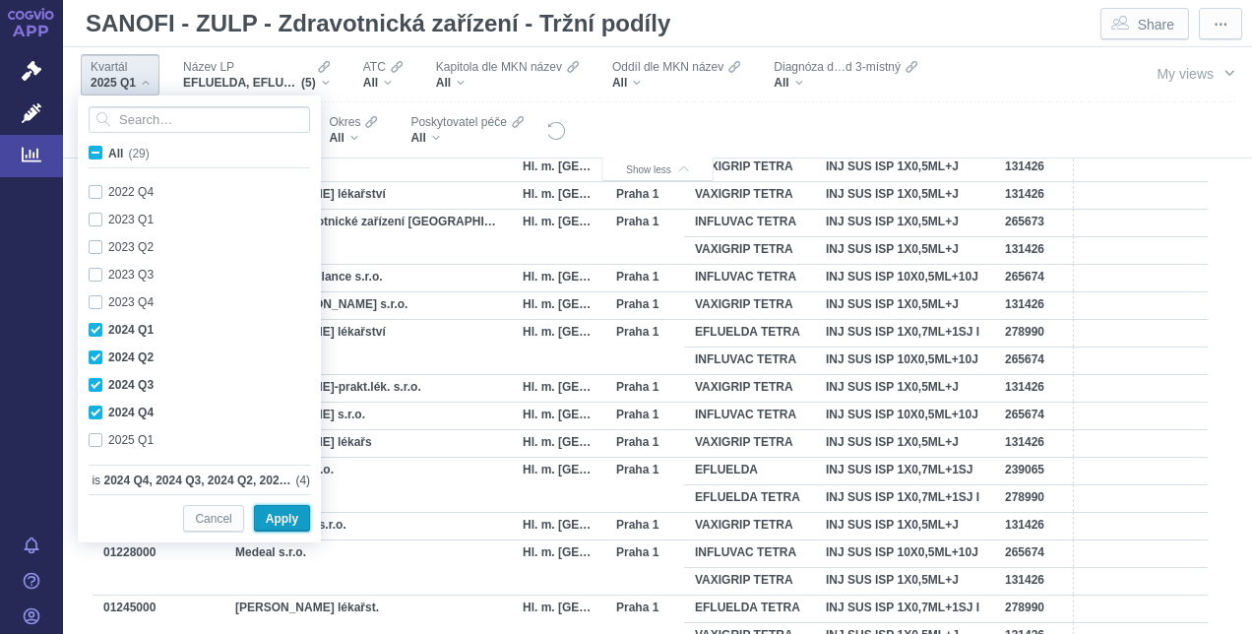
click at [274, 515] on span "Apply" at bounding box center [282, 519] width 32 height 25
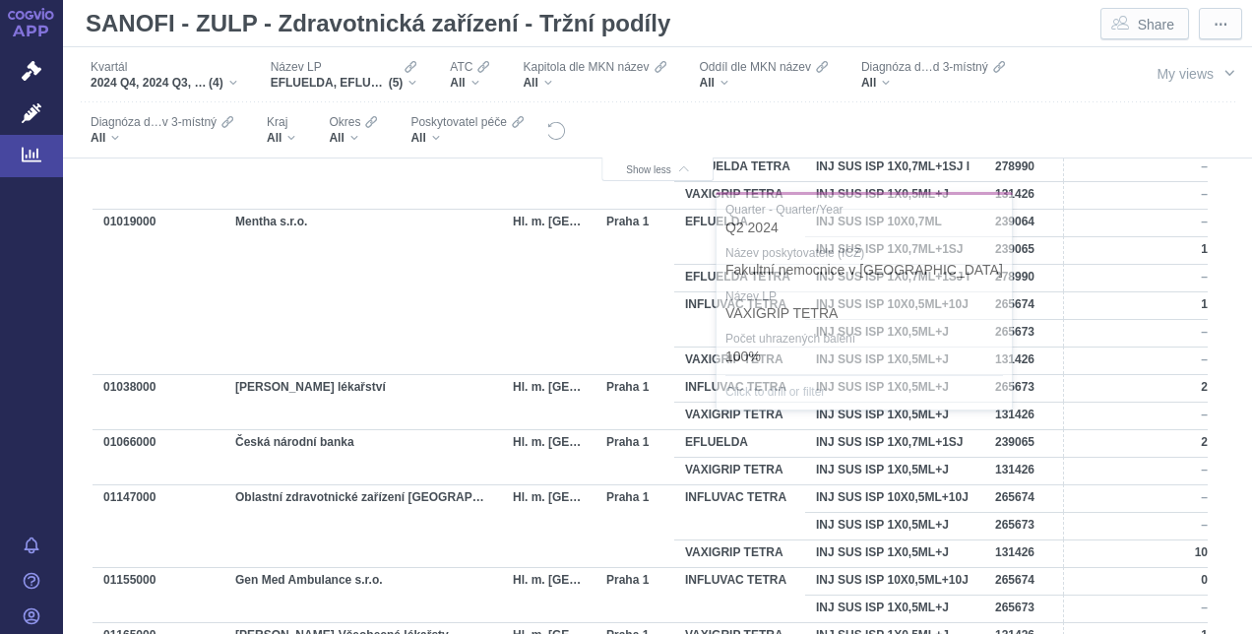
scroll to position [2166, 0]
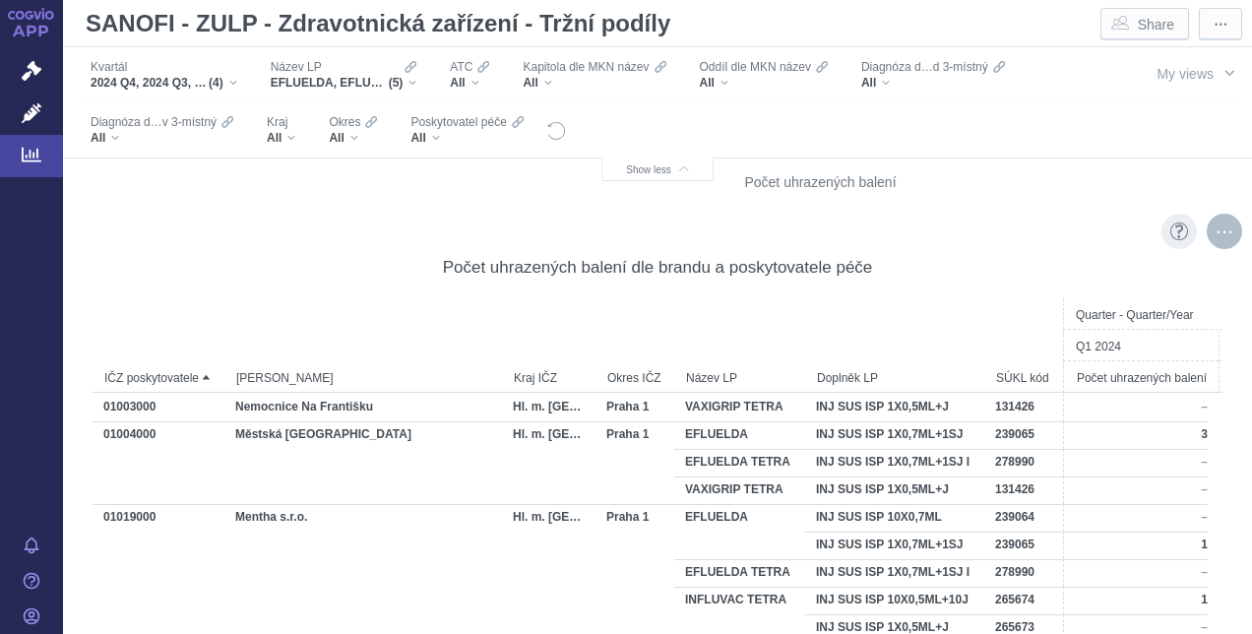
click at [1221, 230] on div "More actions" at bounding box center [1224, 231] width 35 height 35
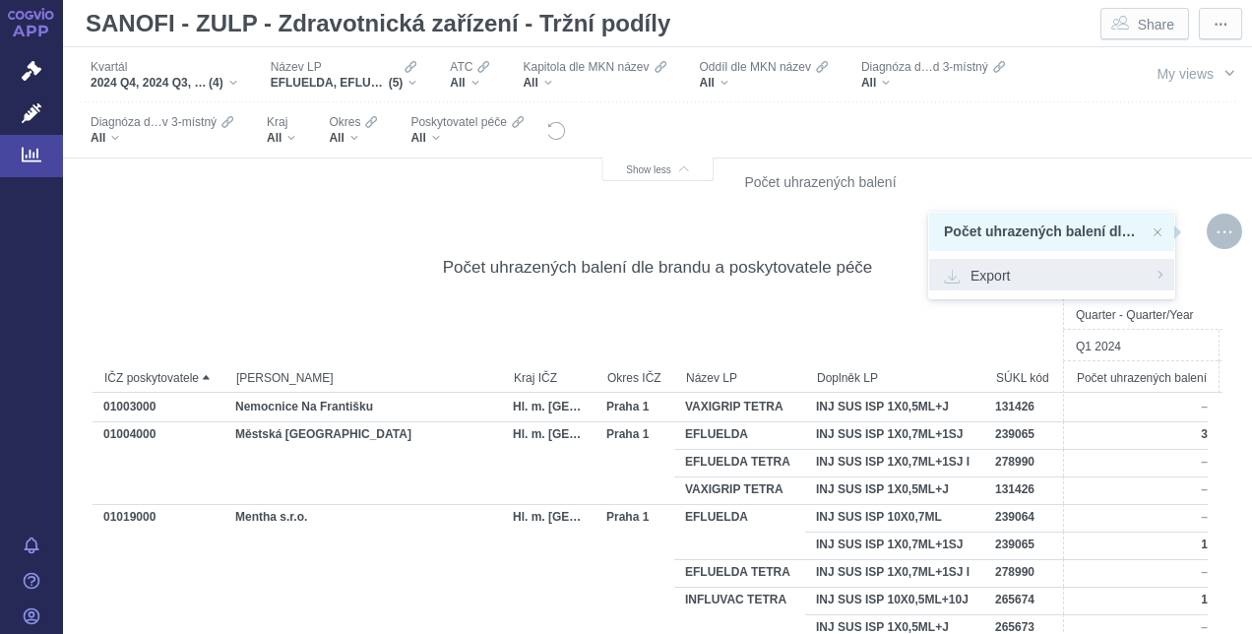
click at [1027, 283] on span "Export" at bounding box center [1052, 275] width 216 height 20
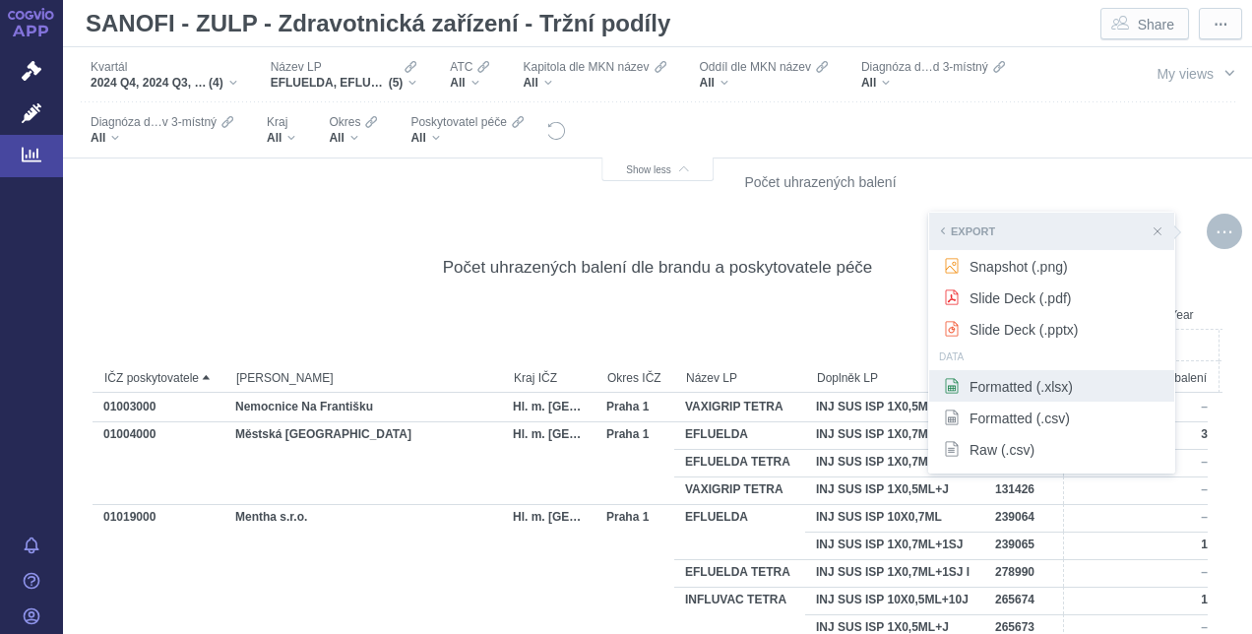
click at [993, 384] on span "Formatted (.xlsx)" at bounding box center [1052, 386] width 216 height 20
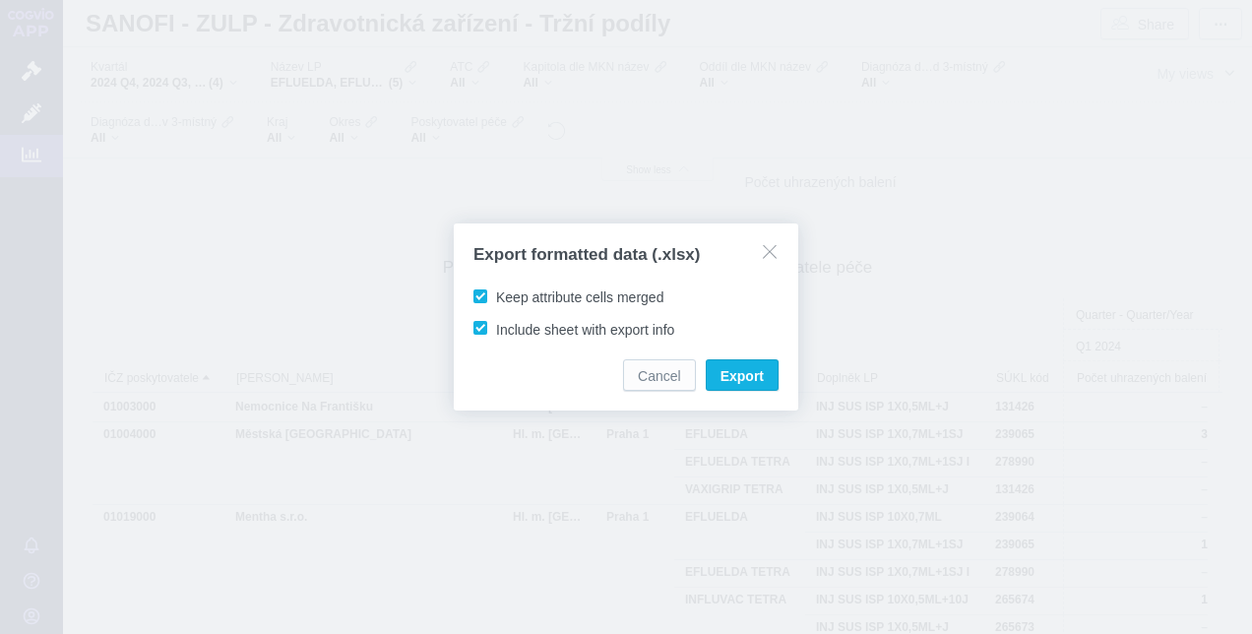
click at [496, 294] on span "Keep attribute cells merged" at bounding box center [579, 297] width 167 height 16
click at [493, 294] on input "Keep attribute cells merged" at bounding box center [499, 293] width 13 height 13
checkbox input "false"
click at [768, 372] on button "Export" at bounding box center [742, 375] width 73 height 32
